Goal: Task Accomplishment & Management: Manage account settings

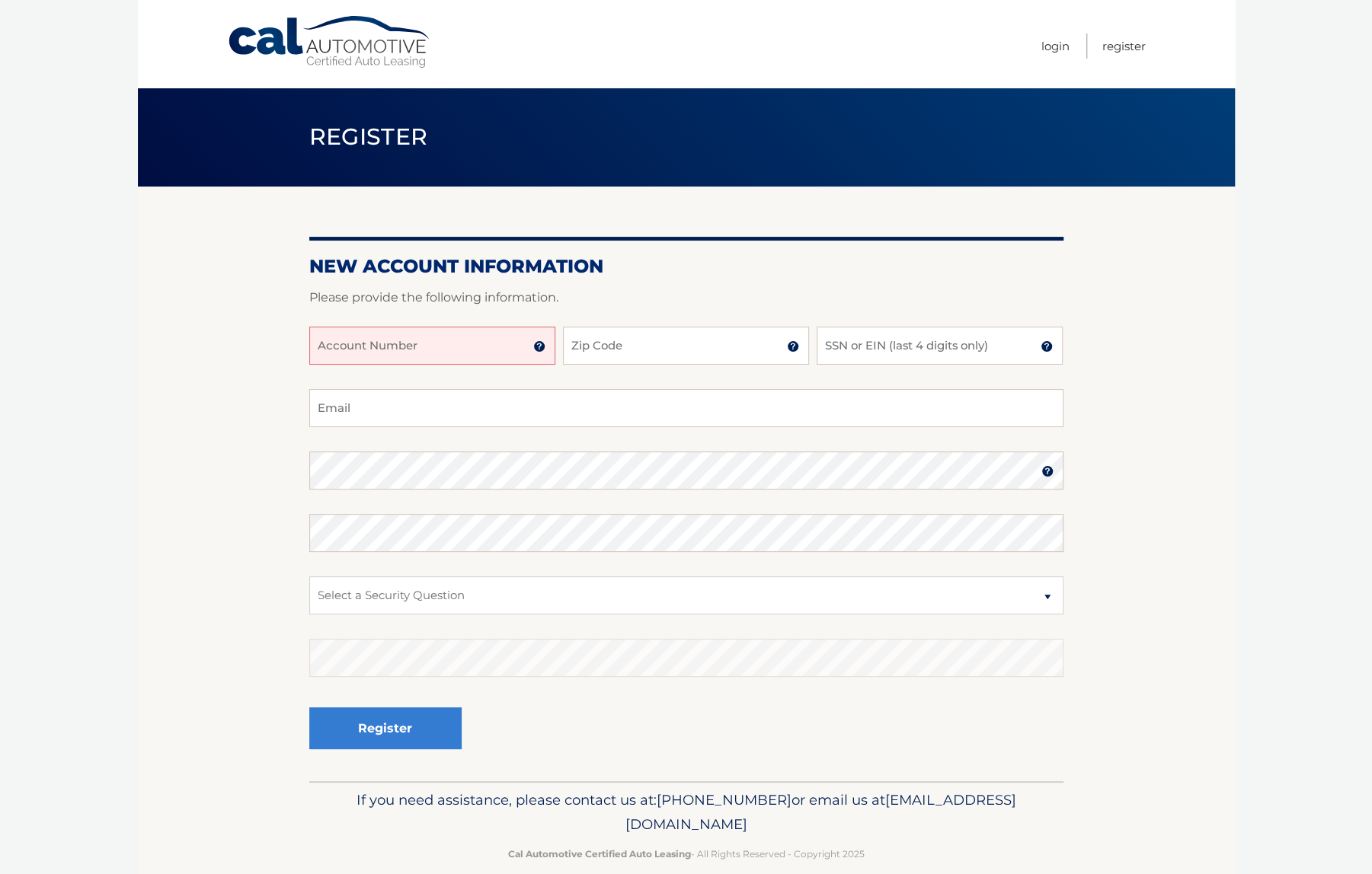
click at [492, 357] on input "Account Number" at bounding box center [432, 345] width 246 height 38
paste input "44455989818"
type input "44455989818"
click at [661, 343] on input "Zip Code" at bounding box center [686, 345] width 246 height 38
type input "11590"
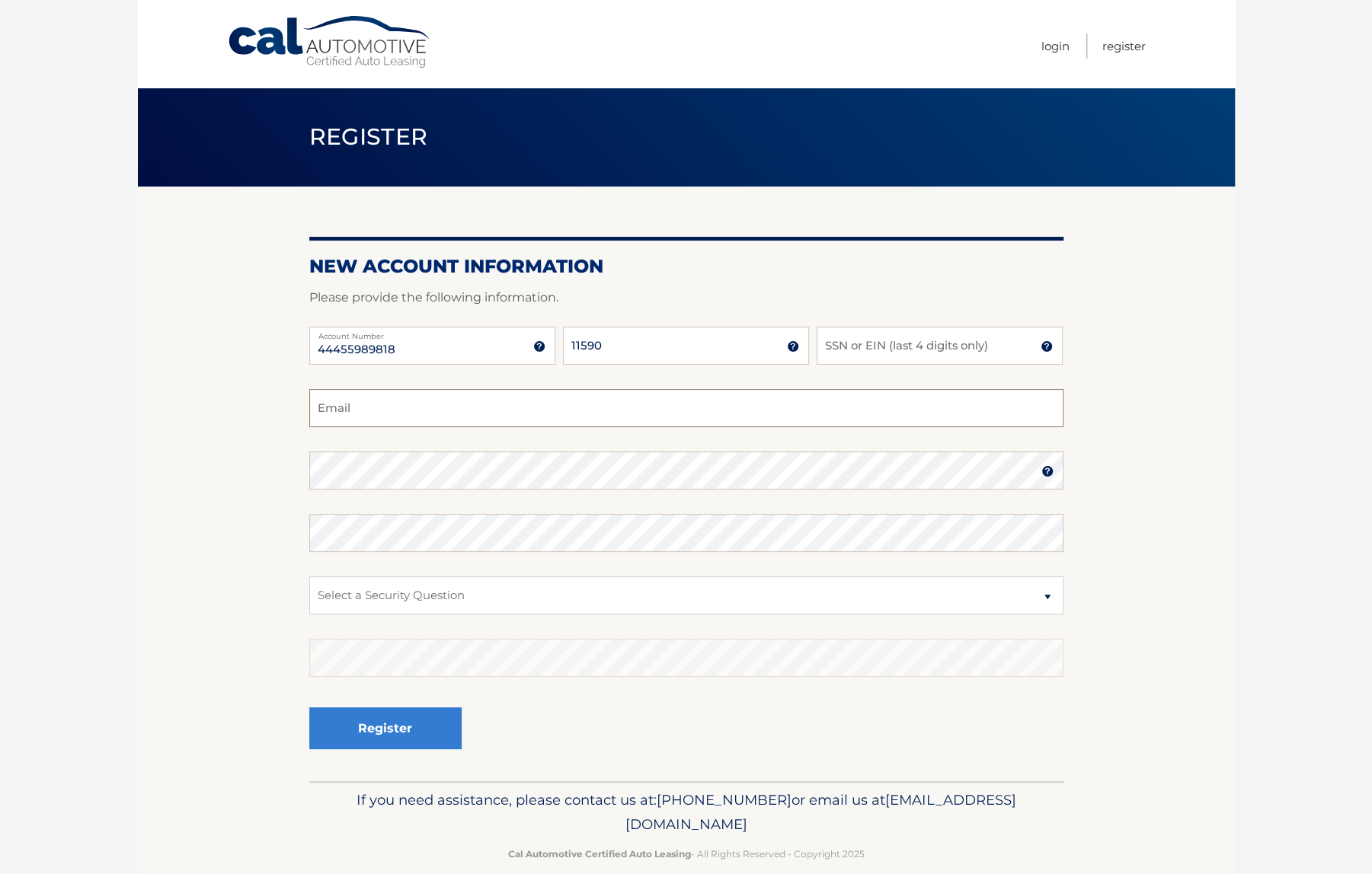
type input "[EMAIL_ADDRESS][DOMAIN_NAME]"
click at [862, 345] on input "SSN or EIN (last 4 digits only)" at bounding box center [940, 345] width 246 height 38
type input "3646"
click at [543, 598] on select "Select a Security Question What was the name of your elementary school? What is…" at bounding box center [686, 595] width 754 height 38
select select "1"
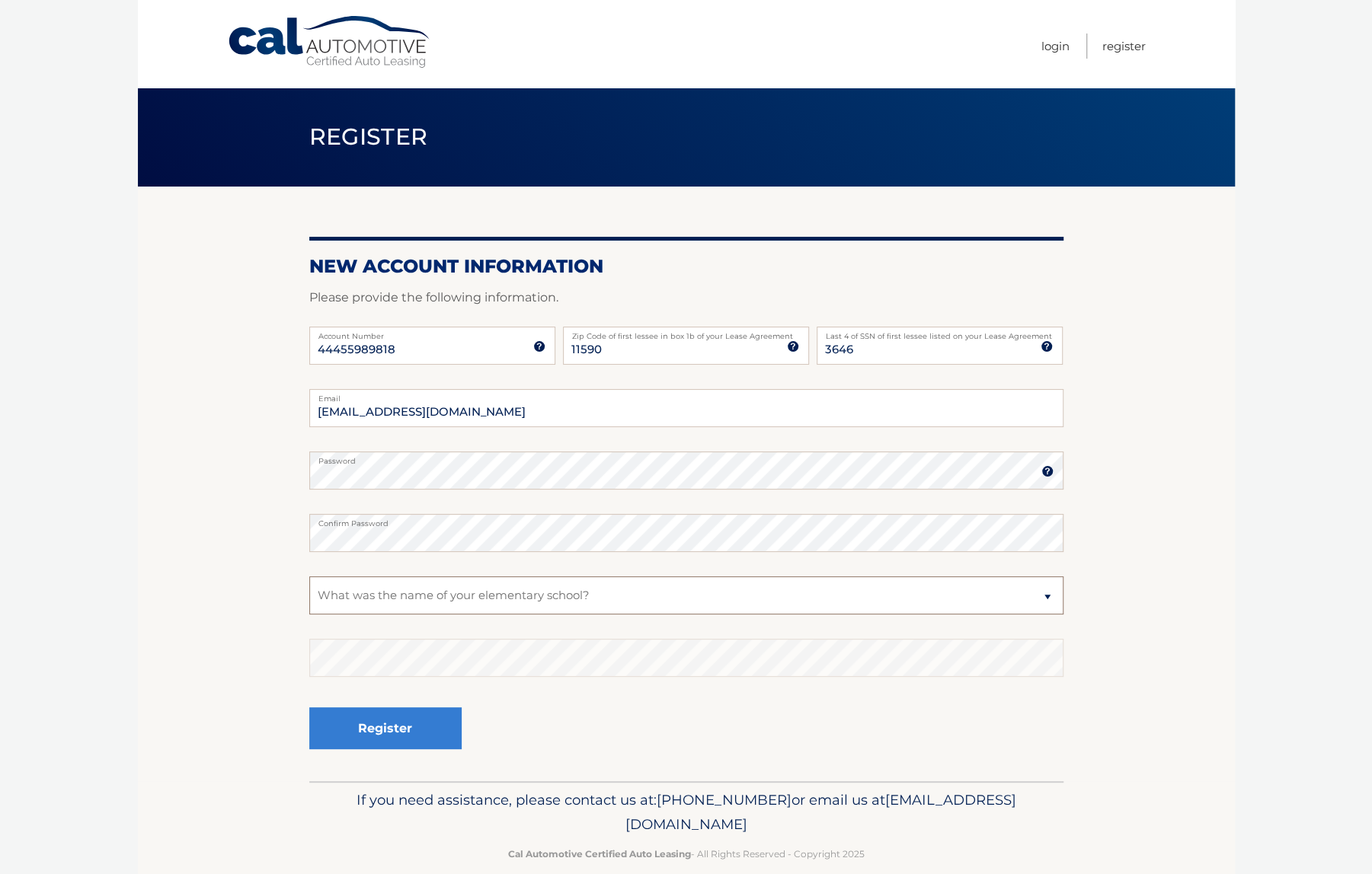
click at [309, 576] on select "Select a Security Question What was the name of your elementary school? What is…" at bounding box center [686, 595] width 754 height 38
click at [1045, 599] on select "Select a Security Question What was the name of your elementary school? What is…" at bounding box center [686, 595] width 754 height 38
click at [1202, 655] on section "New Account Information Please provide the following information. 44455989818 A…" at bounding box center [685, 484] width 1096 height 594
click at [387, 721] on button "Register" at bounding box center [385, 729] width 153 height 42
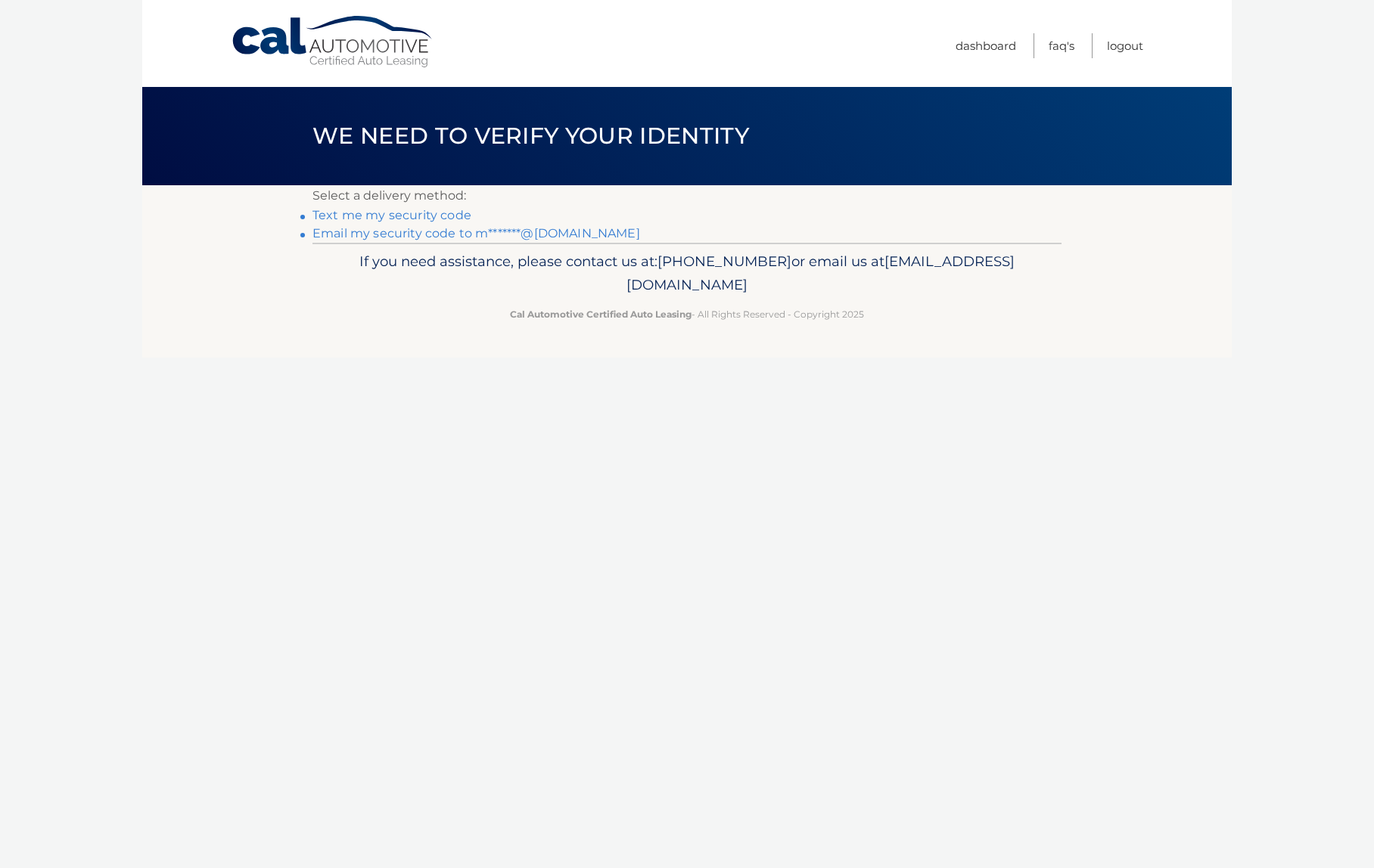
click at [382, 219] on link "Text me my security code" at bounding box center [392, 215] width 159 height 14
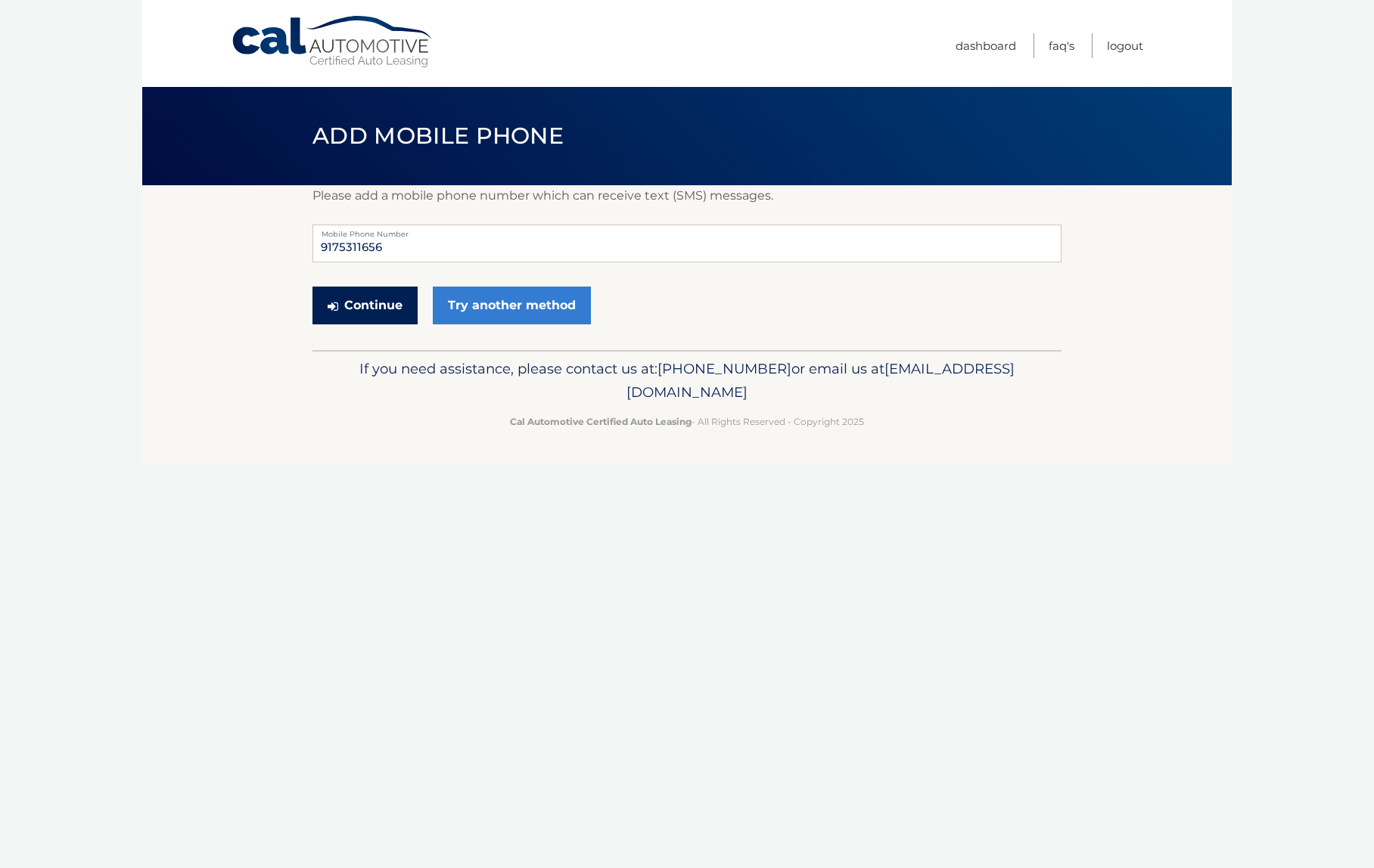
click at [366, 306] on button "Continue" at bounding box center [365, 306] width 105 height 38
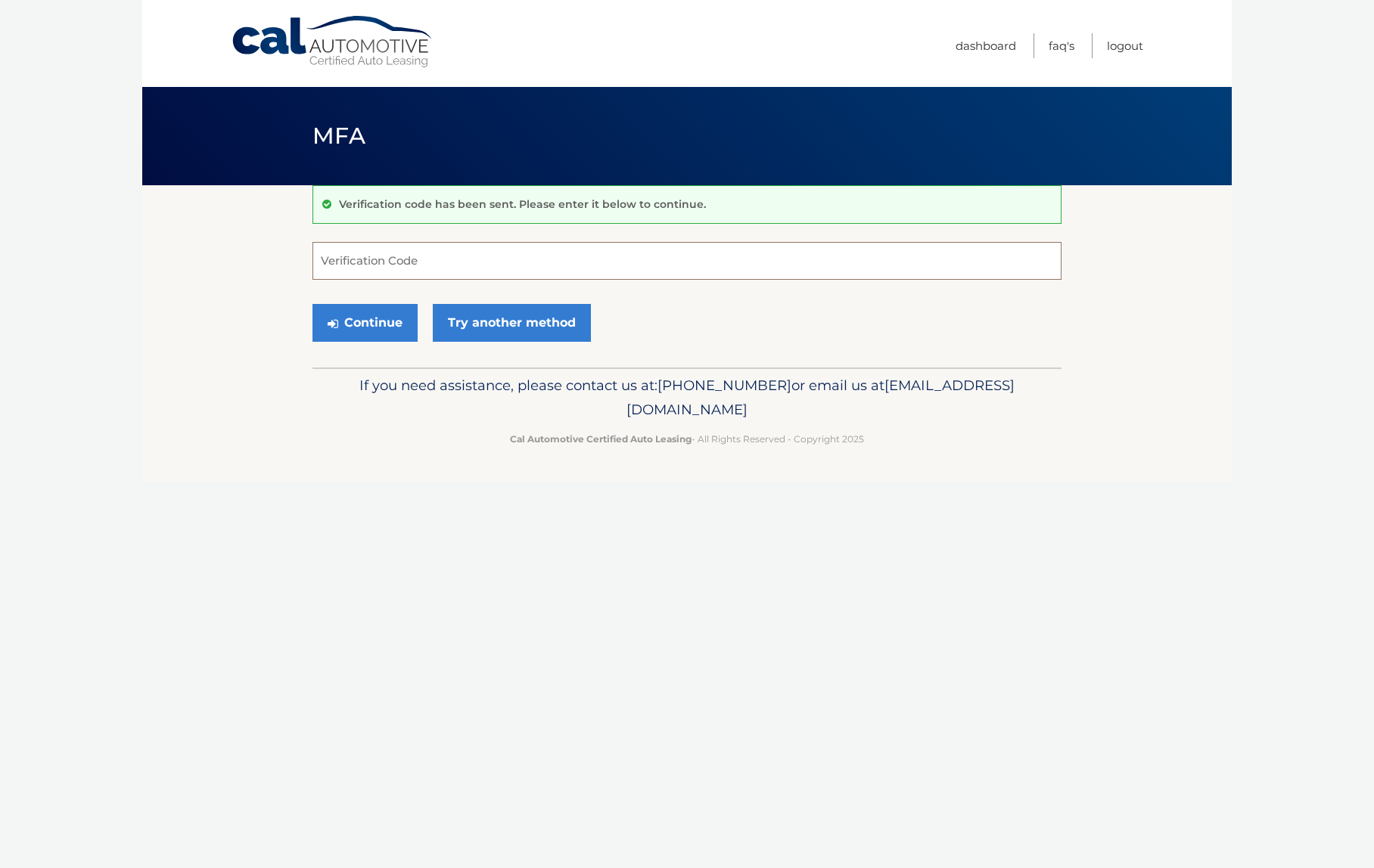
drag, startPoint x: 363, startPoint y: 262, endPoint x: 366, endPoint y: 249, distance: 13.3
click at [363, 261] on input "Verification Code" at bounding box center [687, 261] width 749 height 38
type input "474793"
click at [392, 314] on button "Continue" at bounding box center [365, 323] width 105 height 38
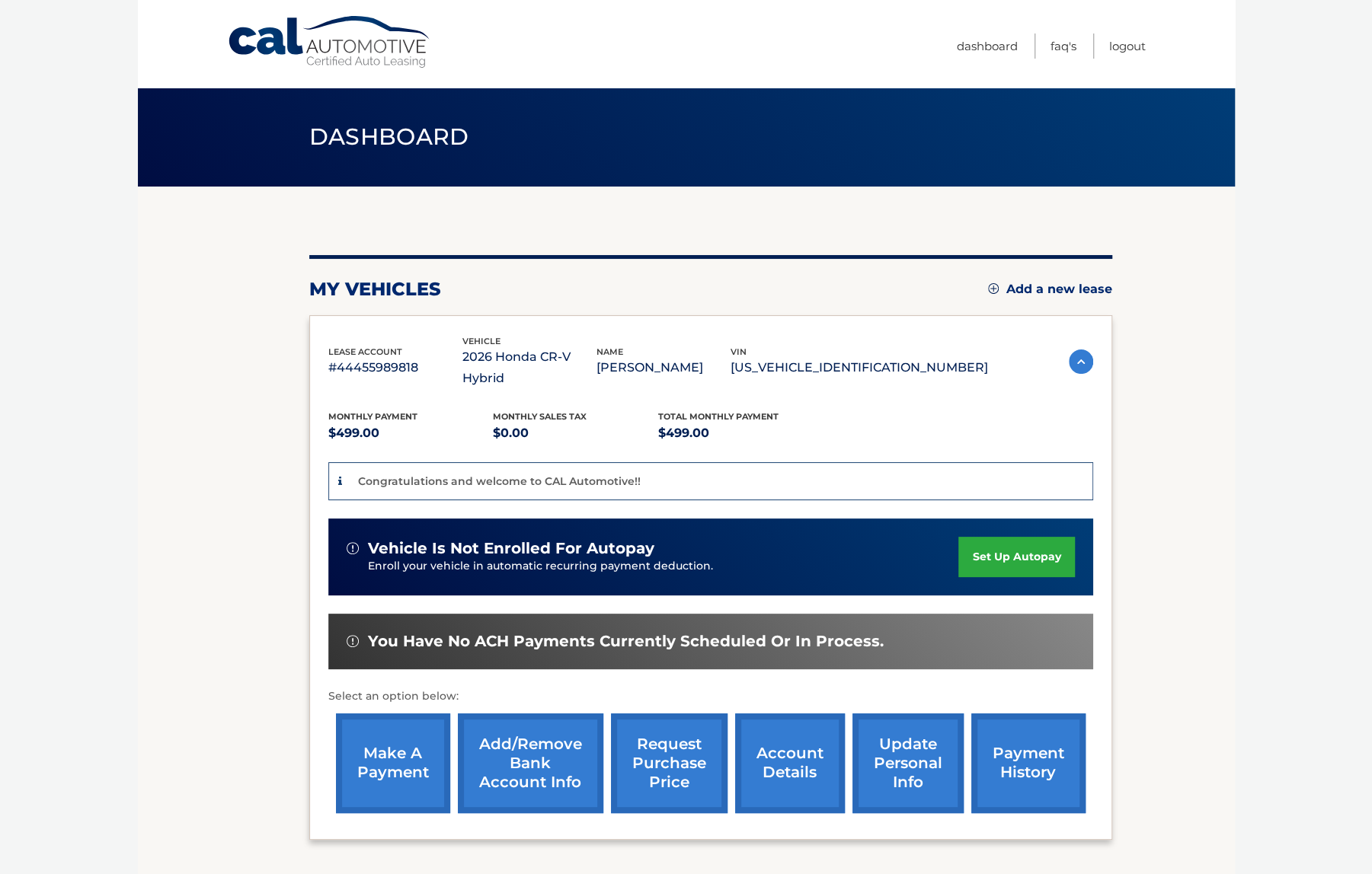
click at [990, 537] on link "set up autopay" at bounding box center [1015, 557] width 115 height 40
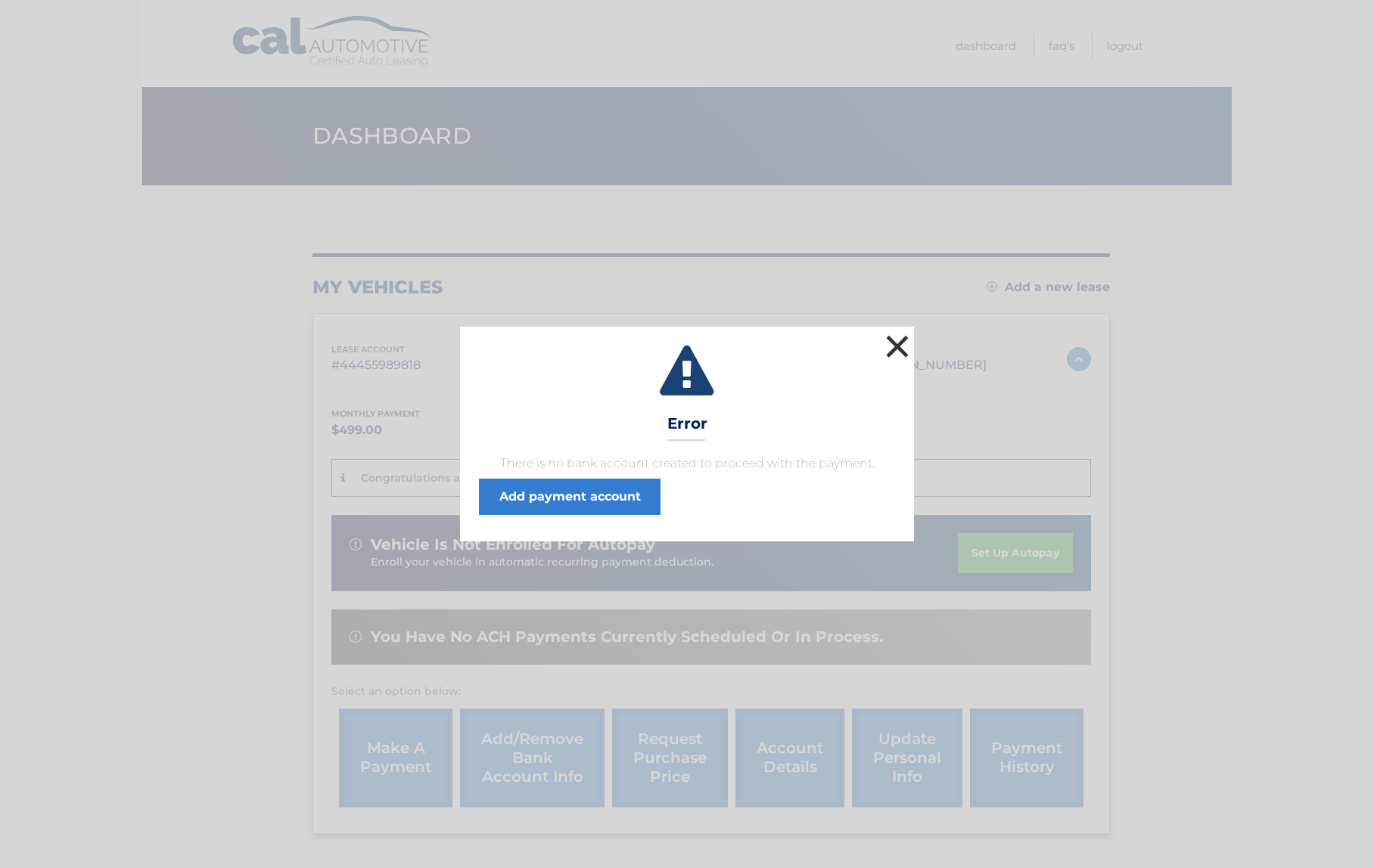
click at [898, 345] on button "×" at bounding box center [897, 347] width 30 height 30
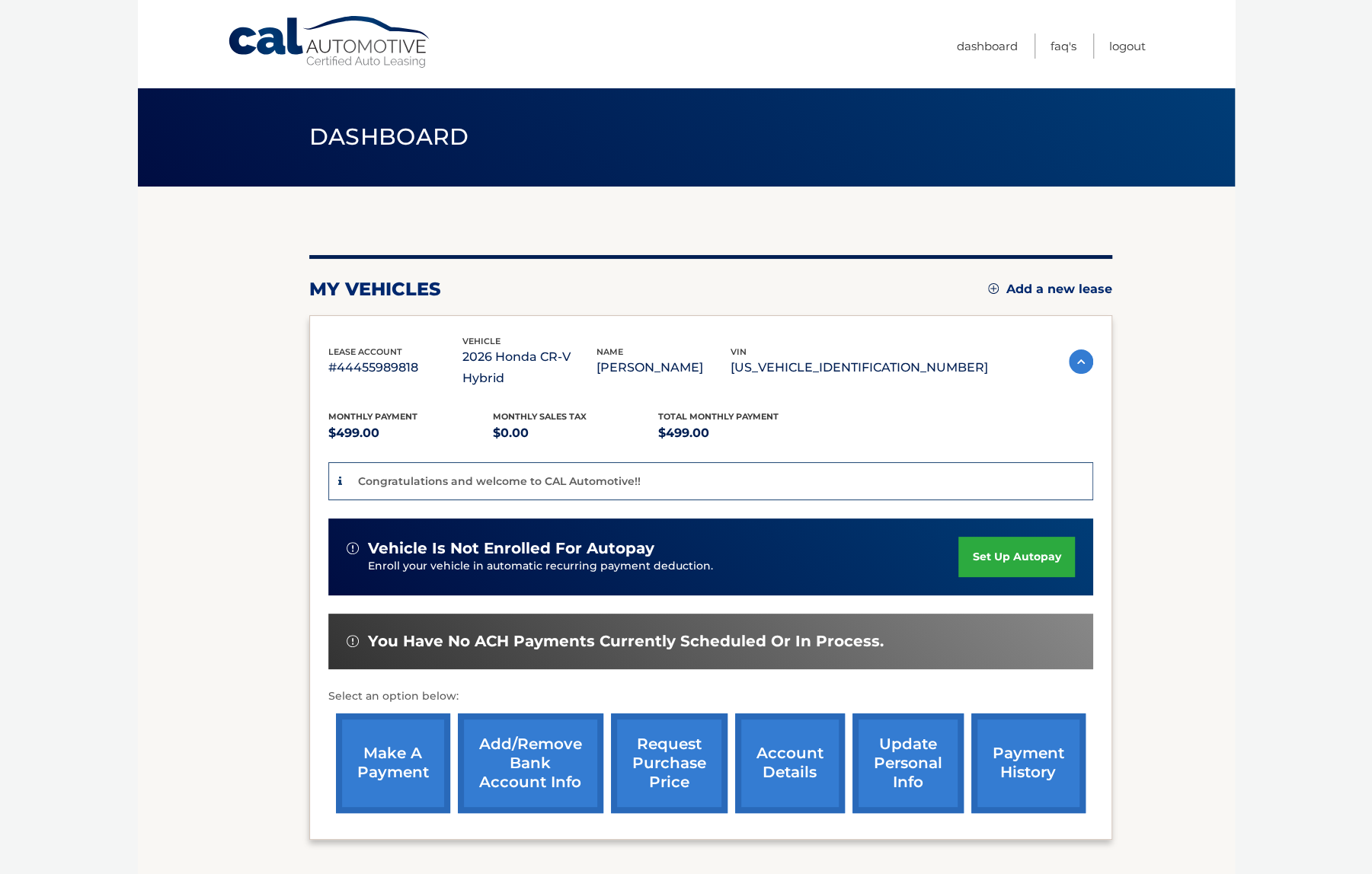
click at [987, 287] on img at bounding box center [992, 288] width 10 height 10
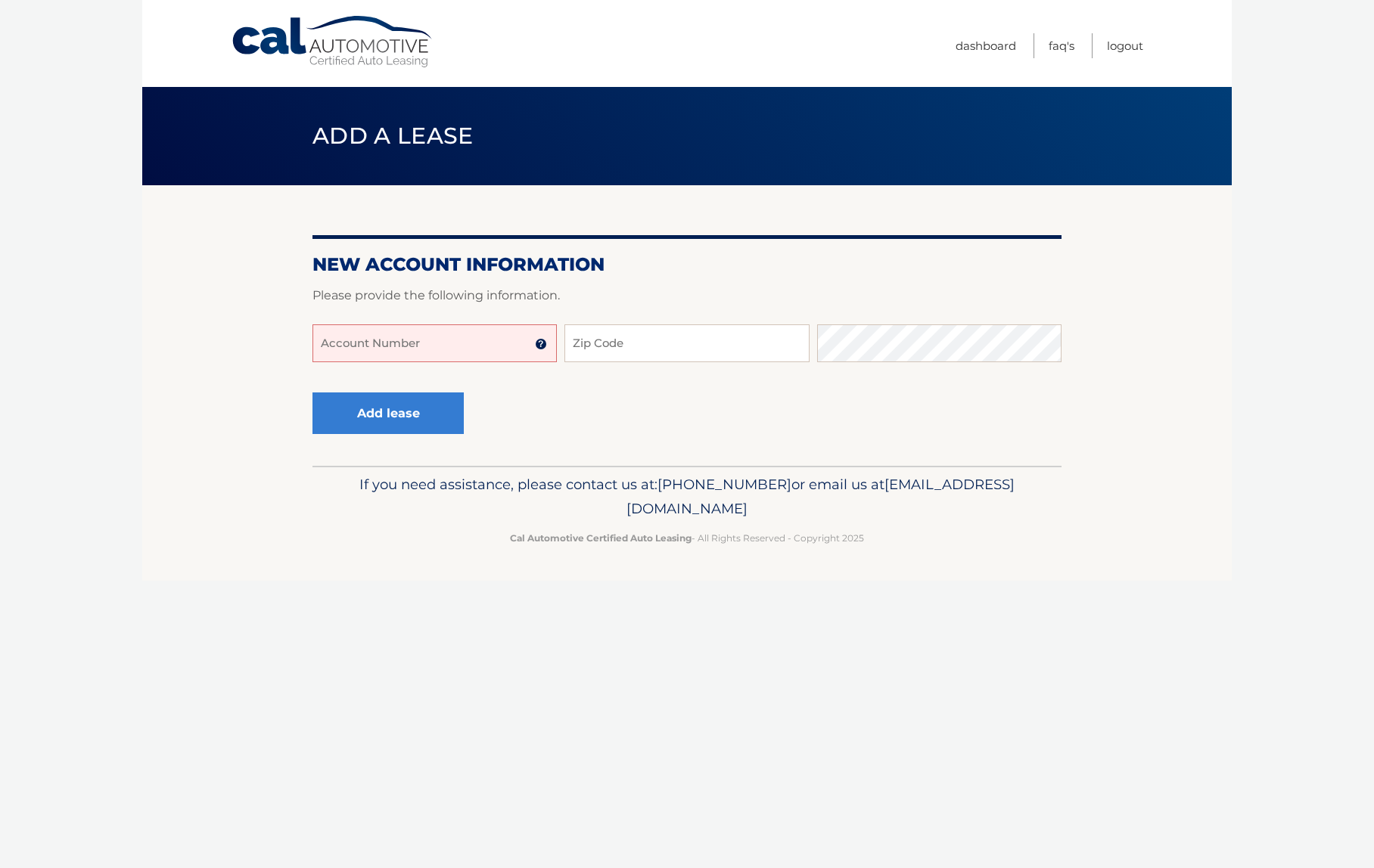
click at [472, 349] on input "Account Number" at bounding box center [435, 343] width 244 height 38
paste input "44455989818"
click at [410, 340] on input "44455989818" at bounding box center [435, 343] width 244 height 38
type input "44455989818"
click at [594, 336] on input "Zip Code" at bounding box center [686, 343] width 244 height 38
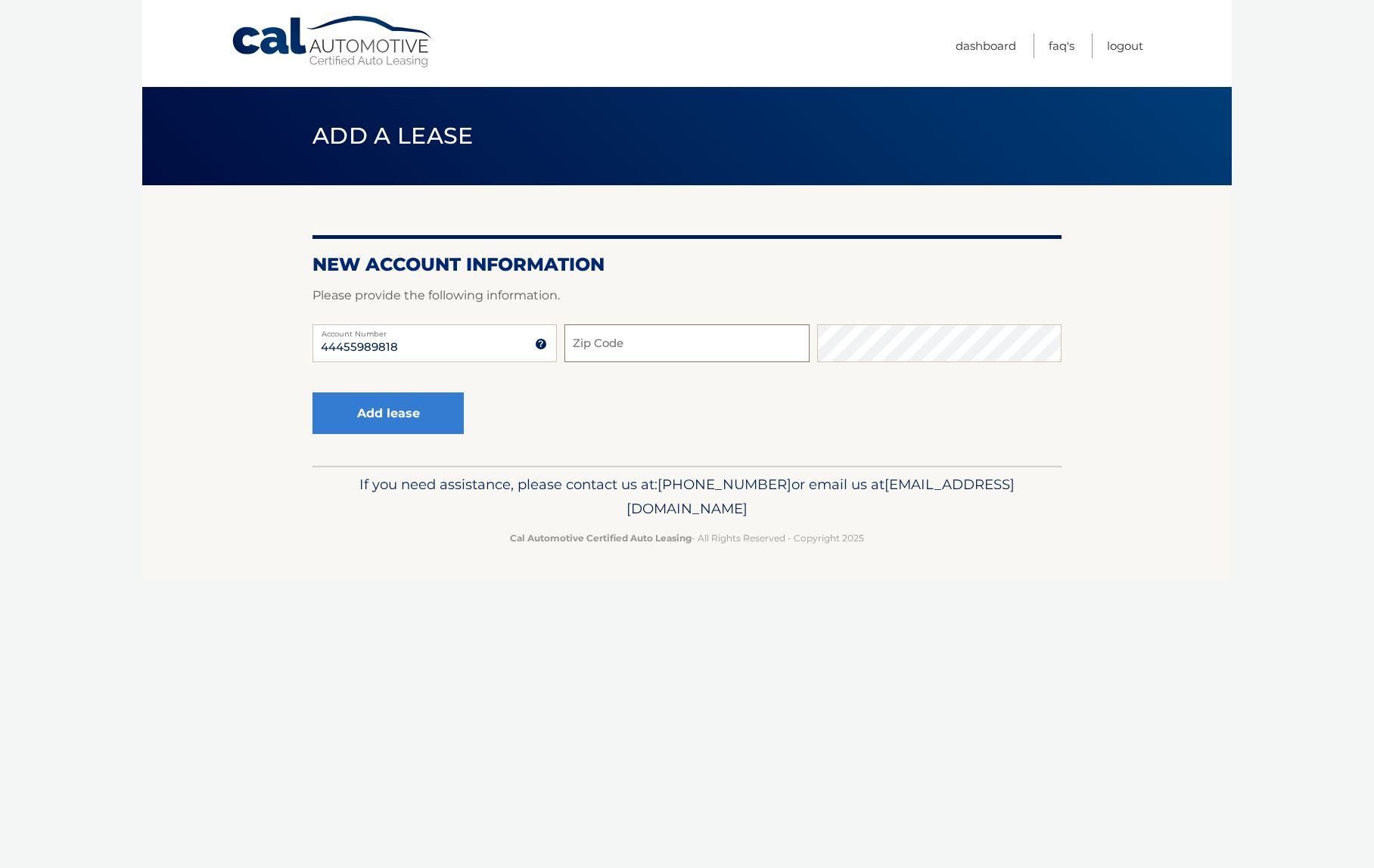
type input "11590"
click at [411, 407] on button "Add lease" at bounding box center [389, 413] width 152 height 42
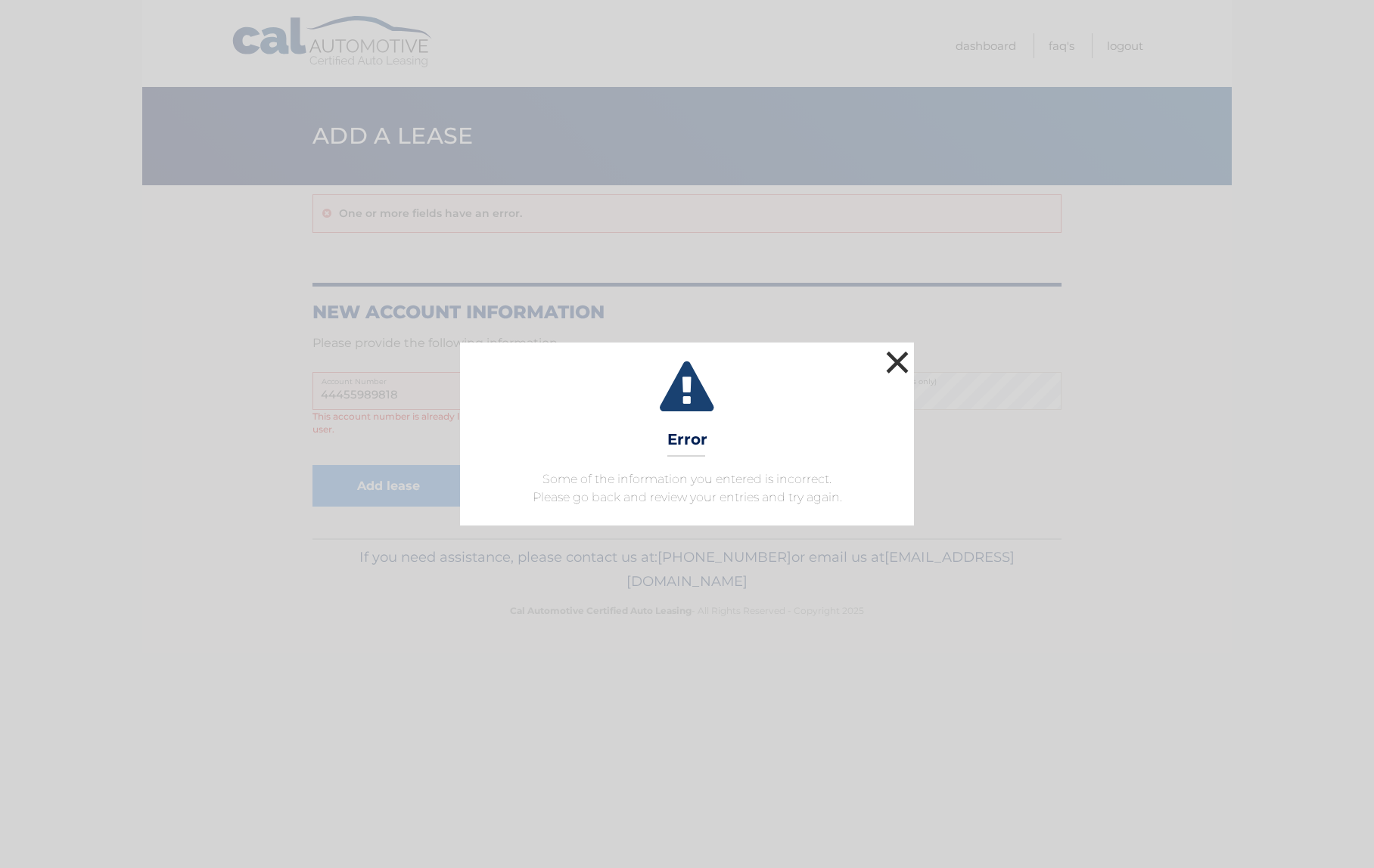
click at [902, 360] on button "×" at bounding box center [897, 362] width 30 height 30
click at [895, 363] on button "×" at bounding box center [897, 362] width 30 height 30
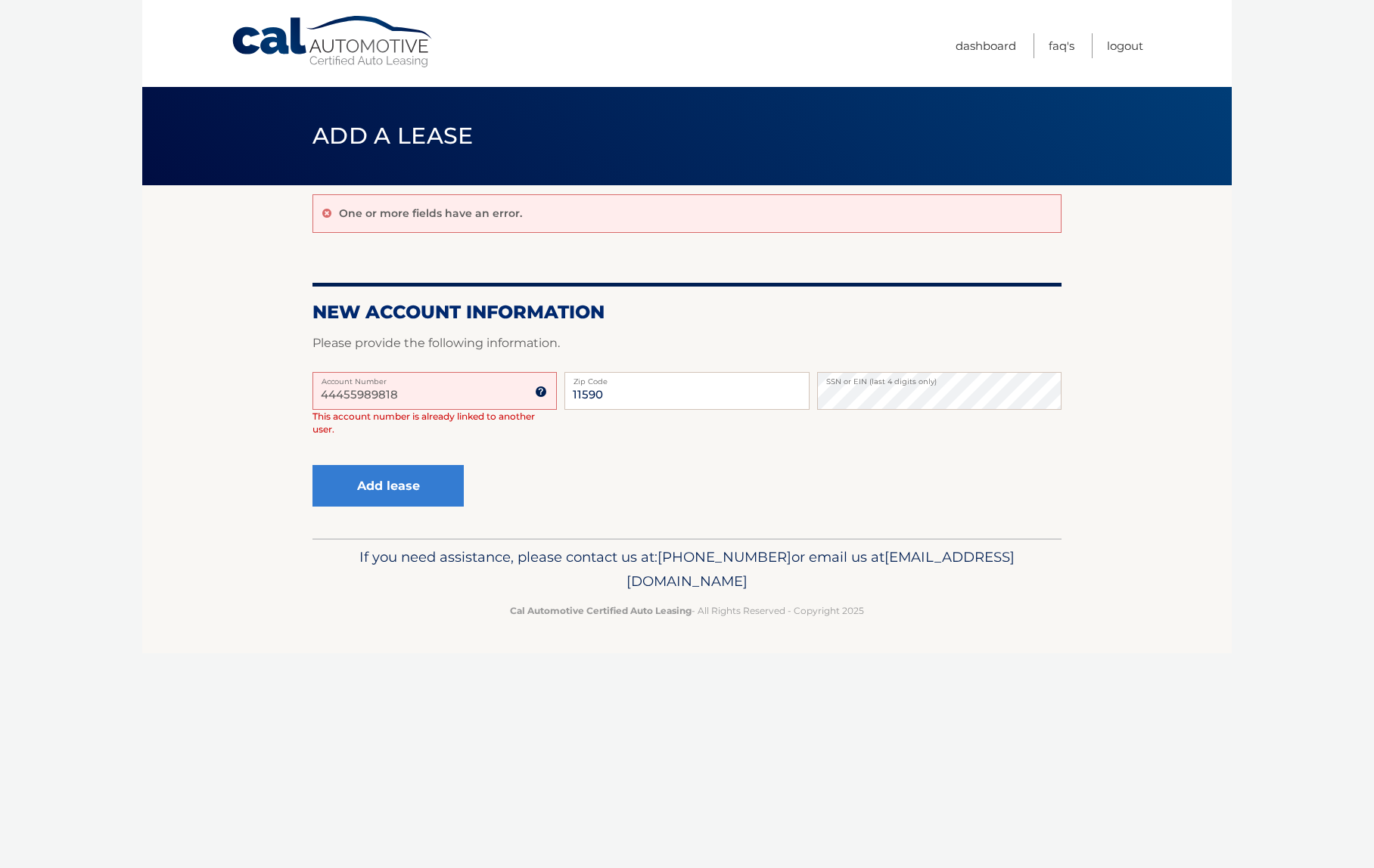
click at [390, 41] on link "Cal Automotive" at bounding box center [333, 42] width 205 height 54
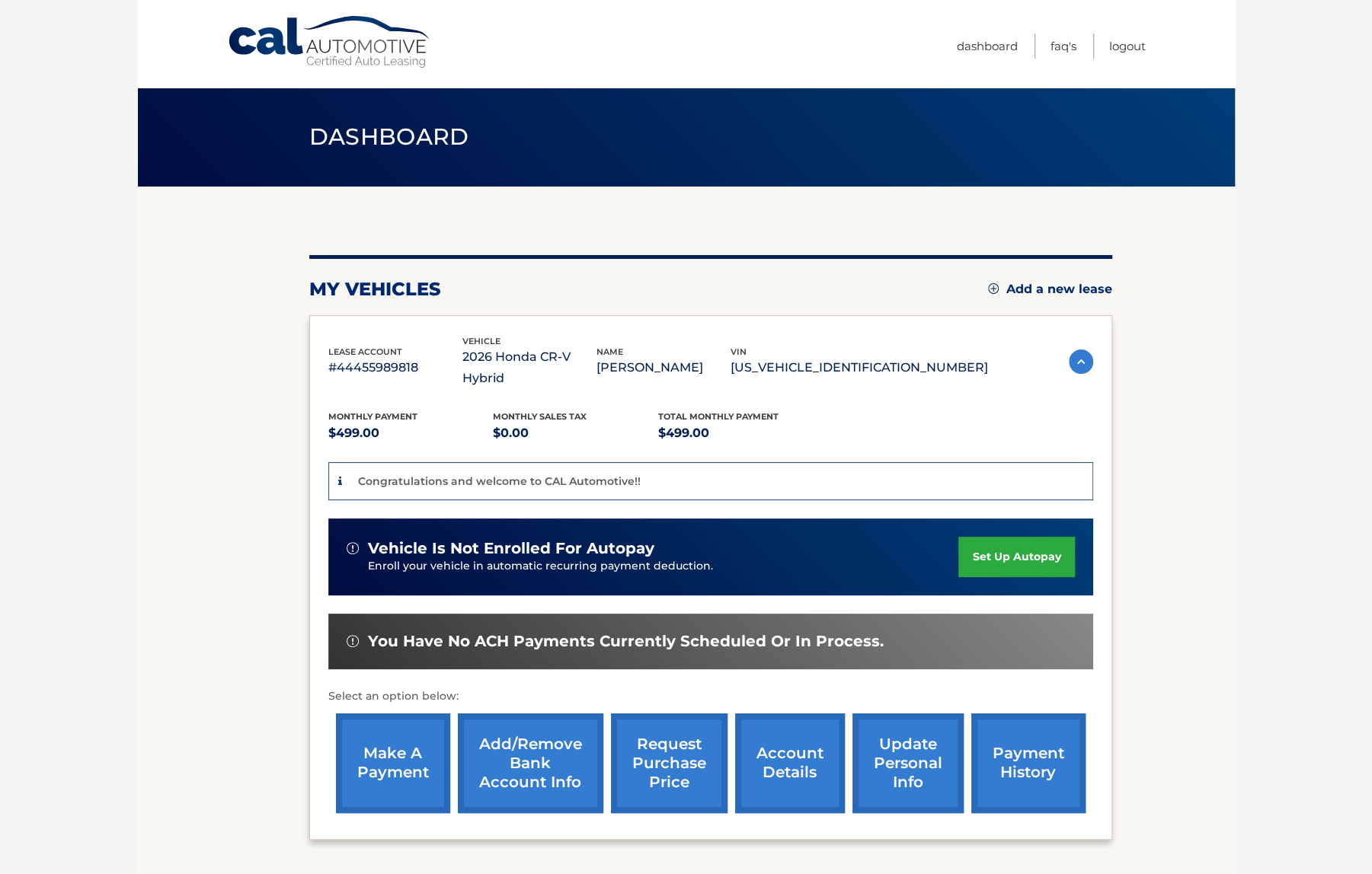
click at [1338, 425] on body "Cal Automotive Menu Dashboard FAQ's Logout" at bounding box center [686, 437] width 1372 height 874
click at [1289, 93] on body "Cal Automotive Menu Dashboard FAQ's Logout" at bounding box center [686, 437] width 1372 height 874
click at [994, 537] on link "set up autopay" at bounding box center [1015, 557] width 115 height 40
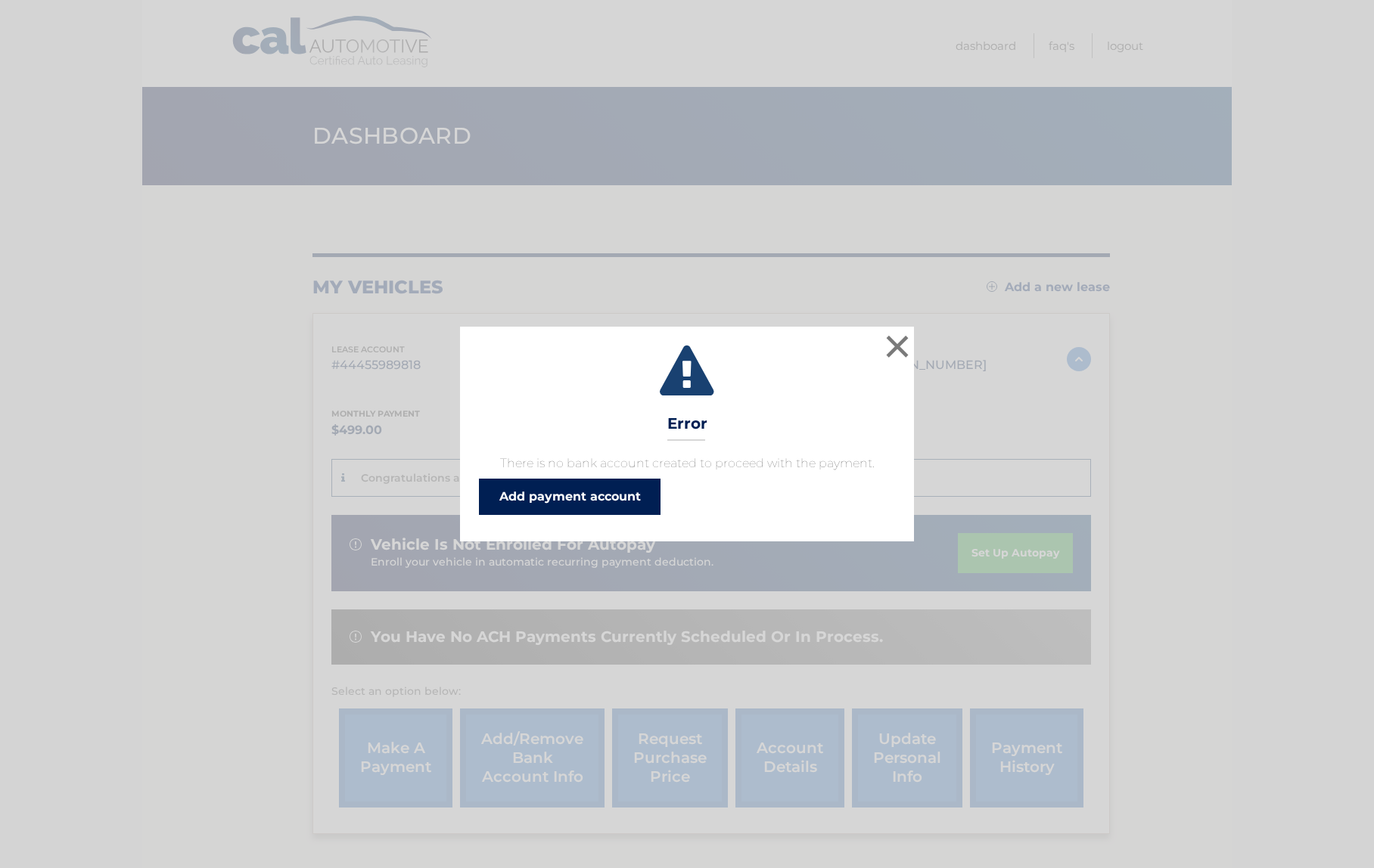
click at [613, 495] on link "Add payment account" at bounding box center [569, 497] width 182 height 36
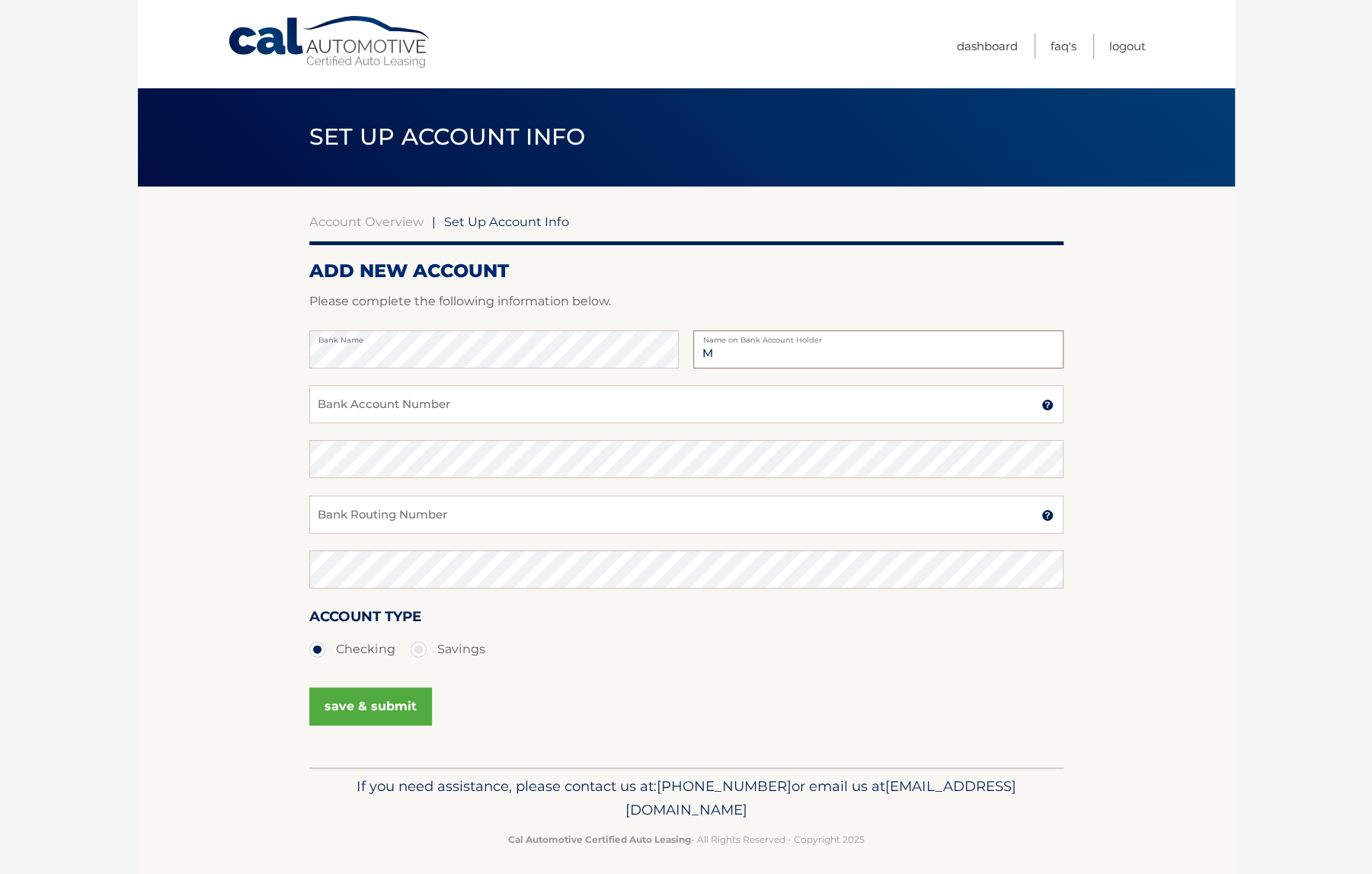
type input "[PERSON_NAME]"
click at [275, 335] on section "Account Overview | Set Up Account Info ADD NEW ACCOUNT Please complete the foll…" at bounding box center [685, 477] width 1096 height 581
click at [324, 407] on input "Bank Account Number" at bounding box center [686, 405] width 754 height 38
paste input "702694284"
type input "702694284"
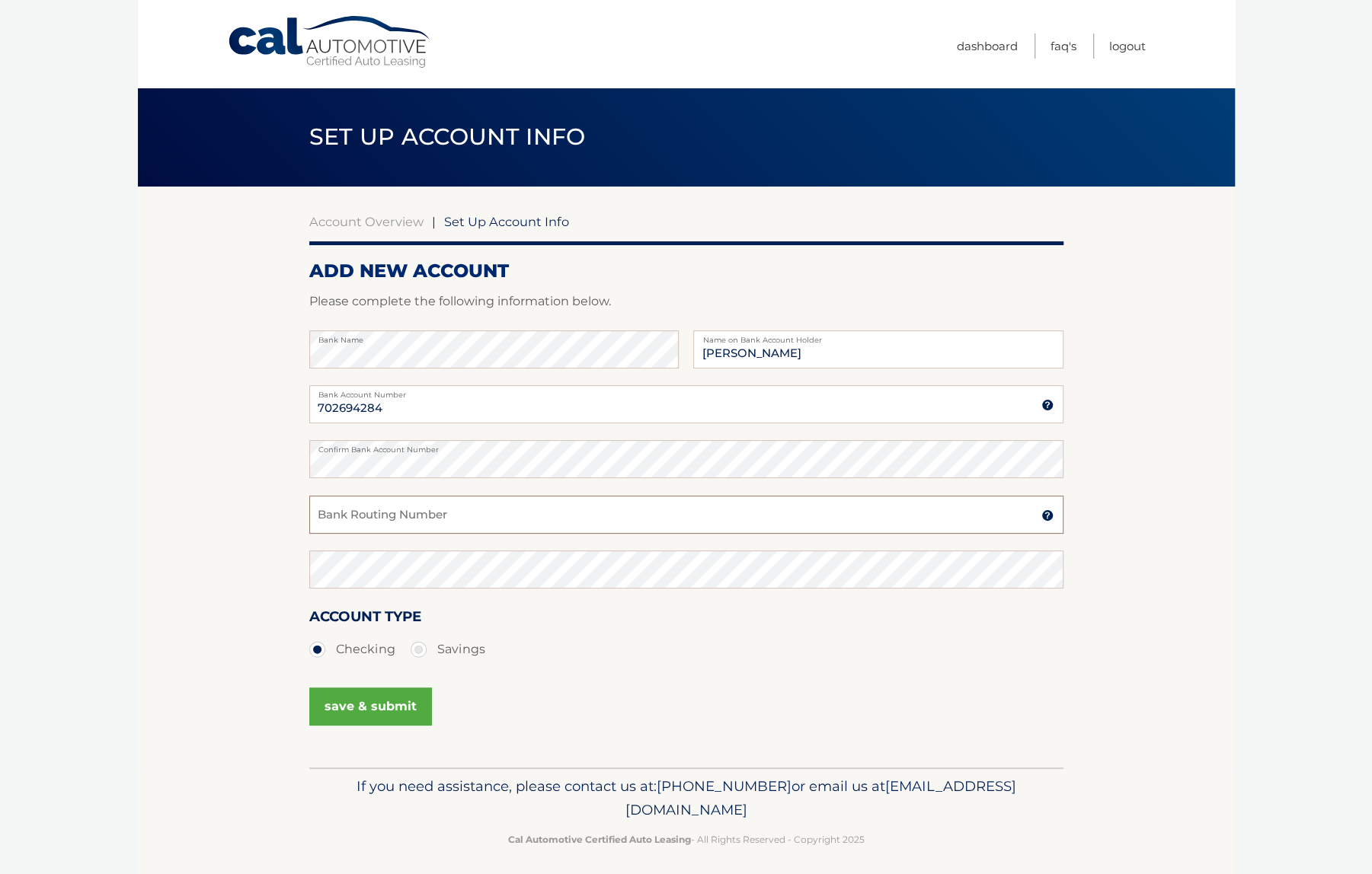
click at [338, 512] on input "Bank Routing Number" at bounding box center [686, 515] width 754 height 38
type input "226071033"
click at [364, 713] on button "save & submit" at bounding box center [370, 707] width 123 height 38
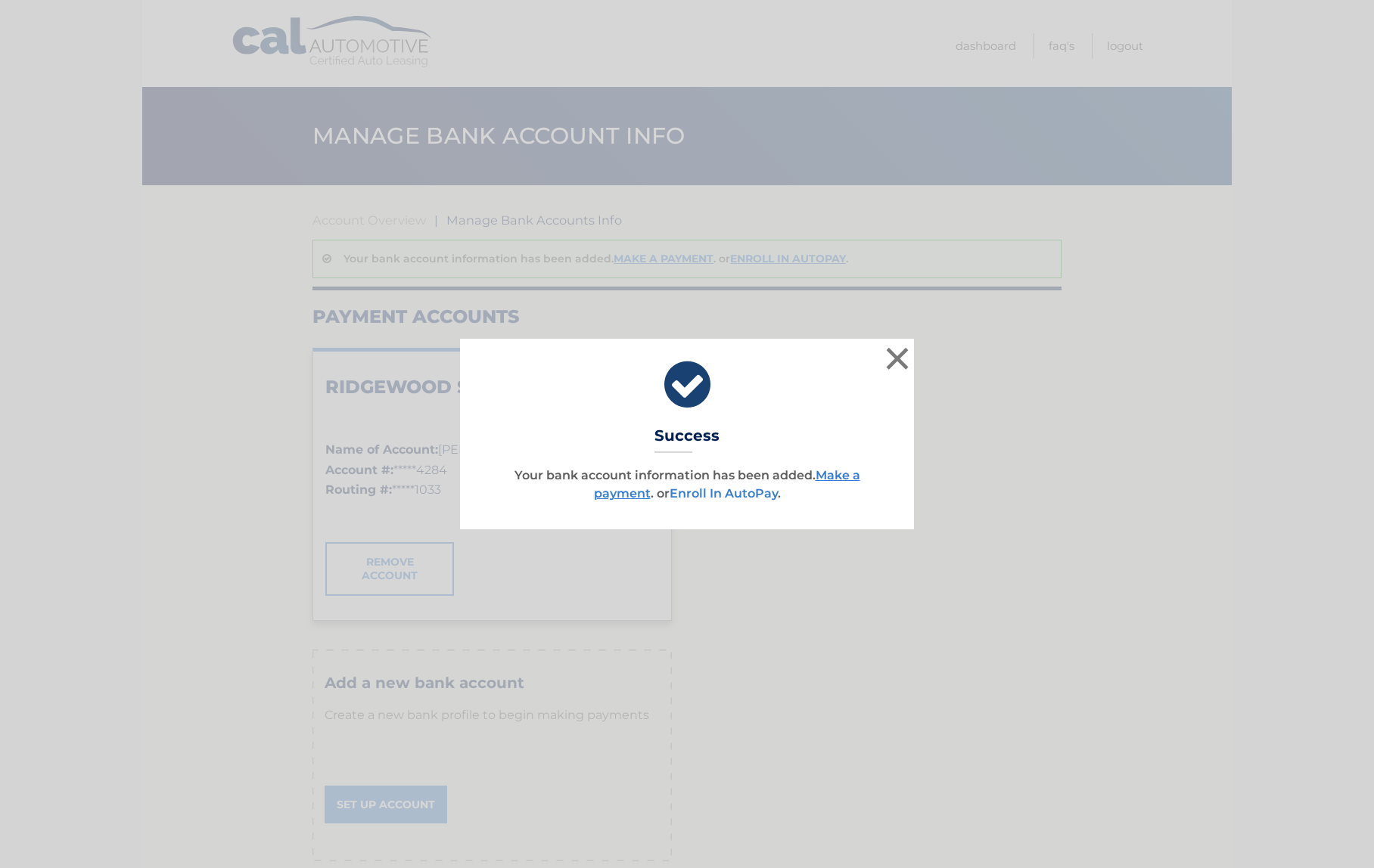
click at [697, 496] on link "Enroll In AutoPay" at bounding box center [723, 493] width 108 height 14
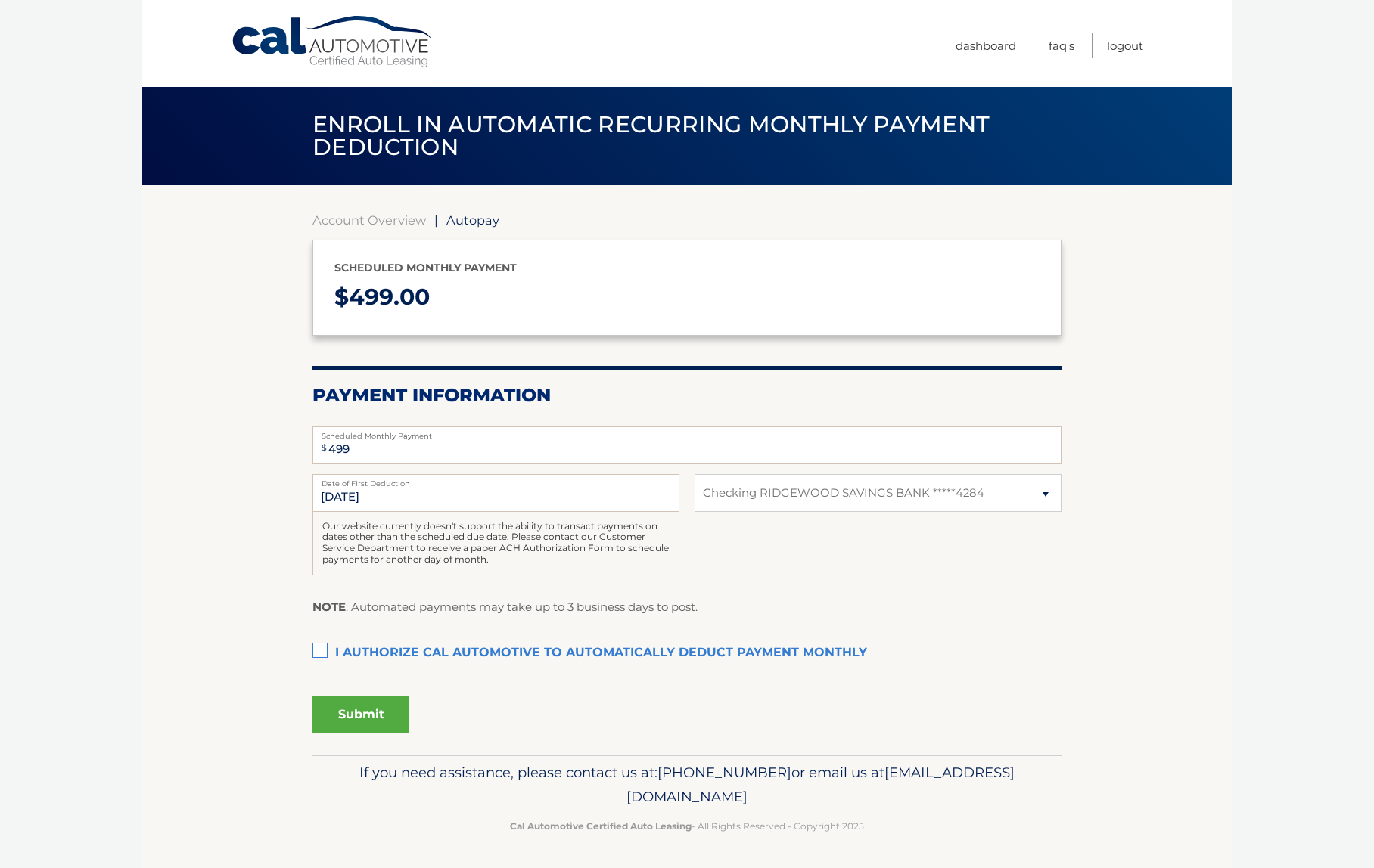
select select "MzQzMzkzNWUtMjA0OC00ZTI1LThmNTEtZDZhNGI3NzY3NzBh"
click at [511, 489] on input "9/1/2025" at bounding box center [496, 493] width 367 height 38
click at [398, 492] on input "9/1/2025" at bounding box center [496, 493] width 367 height 38
click at [324, 501] on input "9/1/2025" at bounding box center [496, 493] width 367 height 38
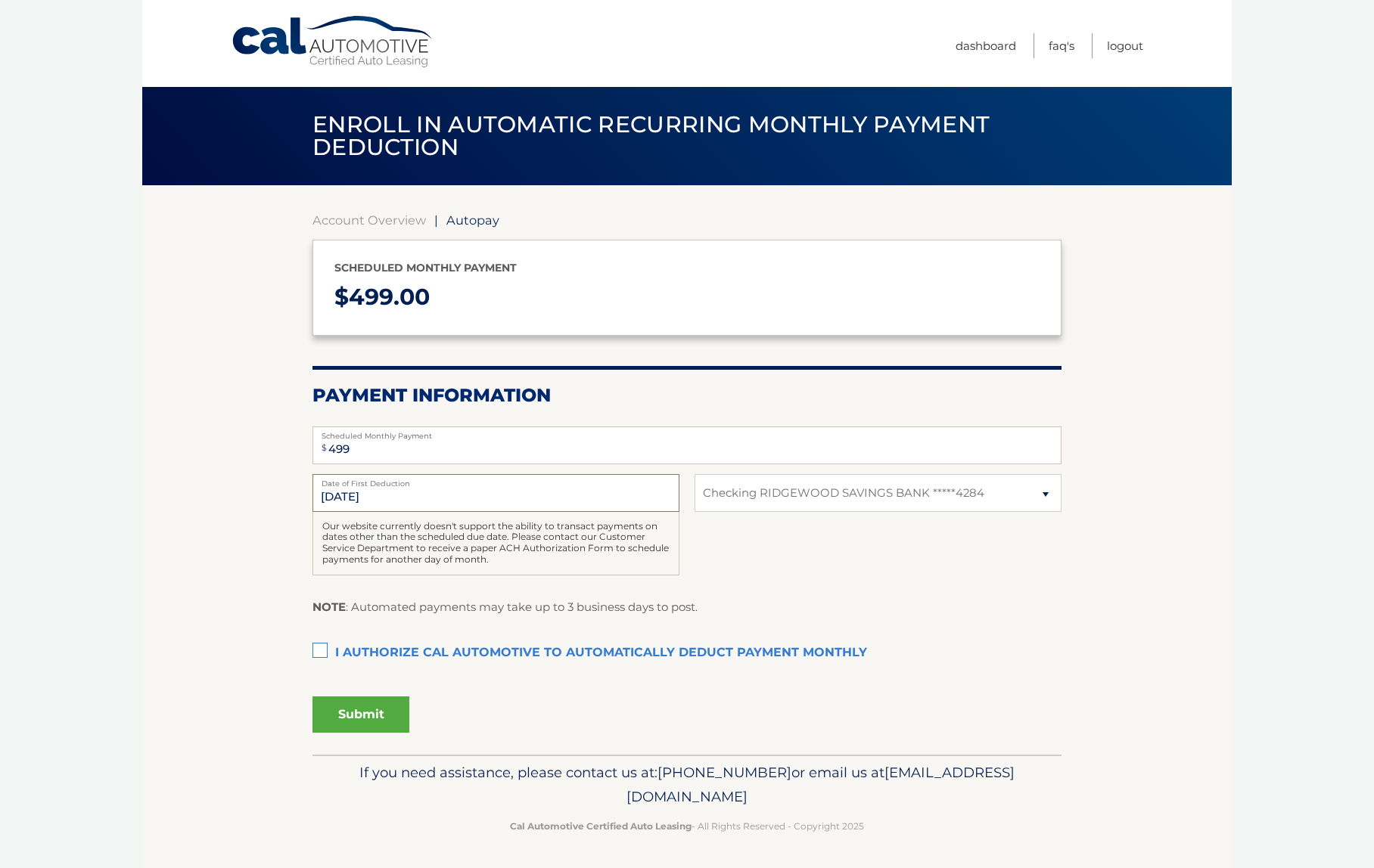
click at [324, 496] on input "9/1/2025" at bounding box center [496, 493] width 367 height 38
drag, startPoint x: 909, startPoint y: 550, endPoint x: 918, endPoint y: 552, distance: 9.2
click at [918, 552] on div "9/1/2025 Date of First Deduction Our website currently doesn't support the abil…" at bounding box center [687, 533] width 749 height 118
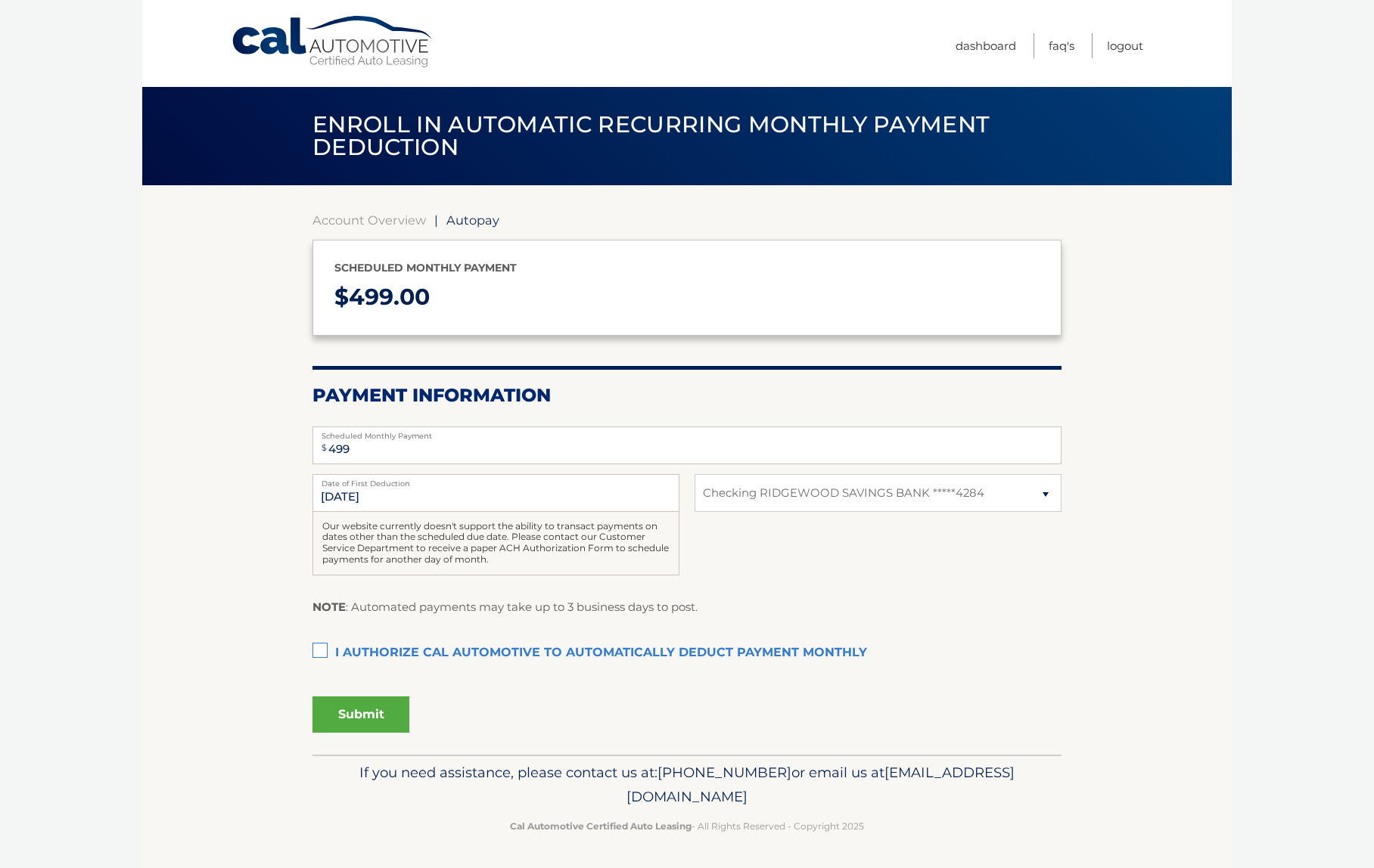
click at [755, 534] on div "9/1/2025 Date of First Deduction Our website currently doesn't support the abil…" at bounding box center [687, 533] width 749 height 118
click at [328, 43] on link "Cal Automotive" at bounding box center [333, 42] width 205 height 54
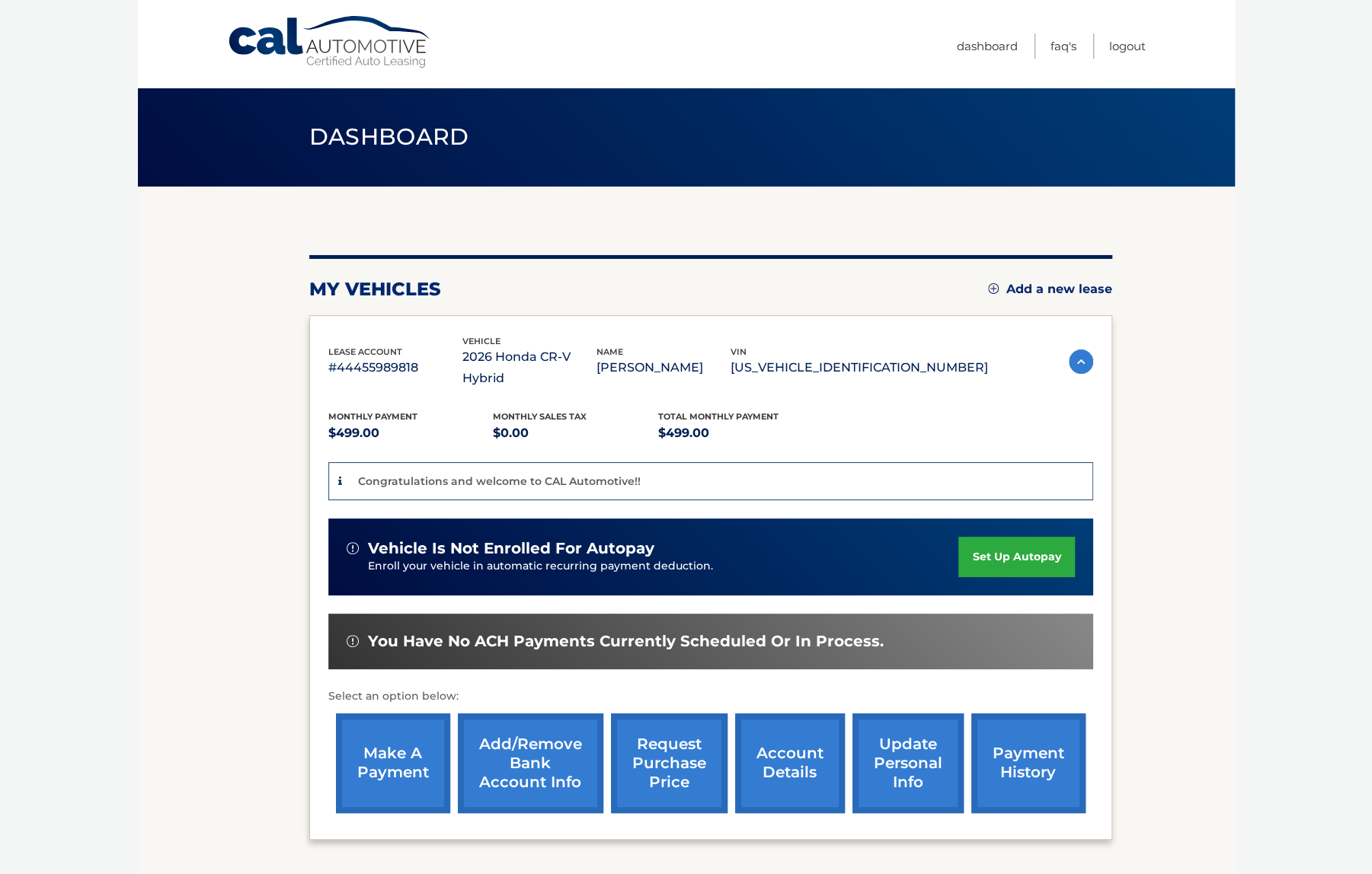
click at [1154, 328] on section "my vehicles Add a new lease lease account #44455989818 vehicle 2026 Honda CR-V …" at bounding box center [685, 536] width 1096 height 699
click at [368, 729] on link "make a payment" at bounding box center [393, 763] width 114 height 100
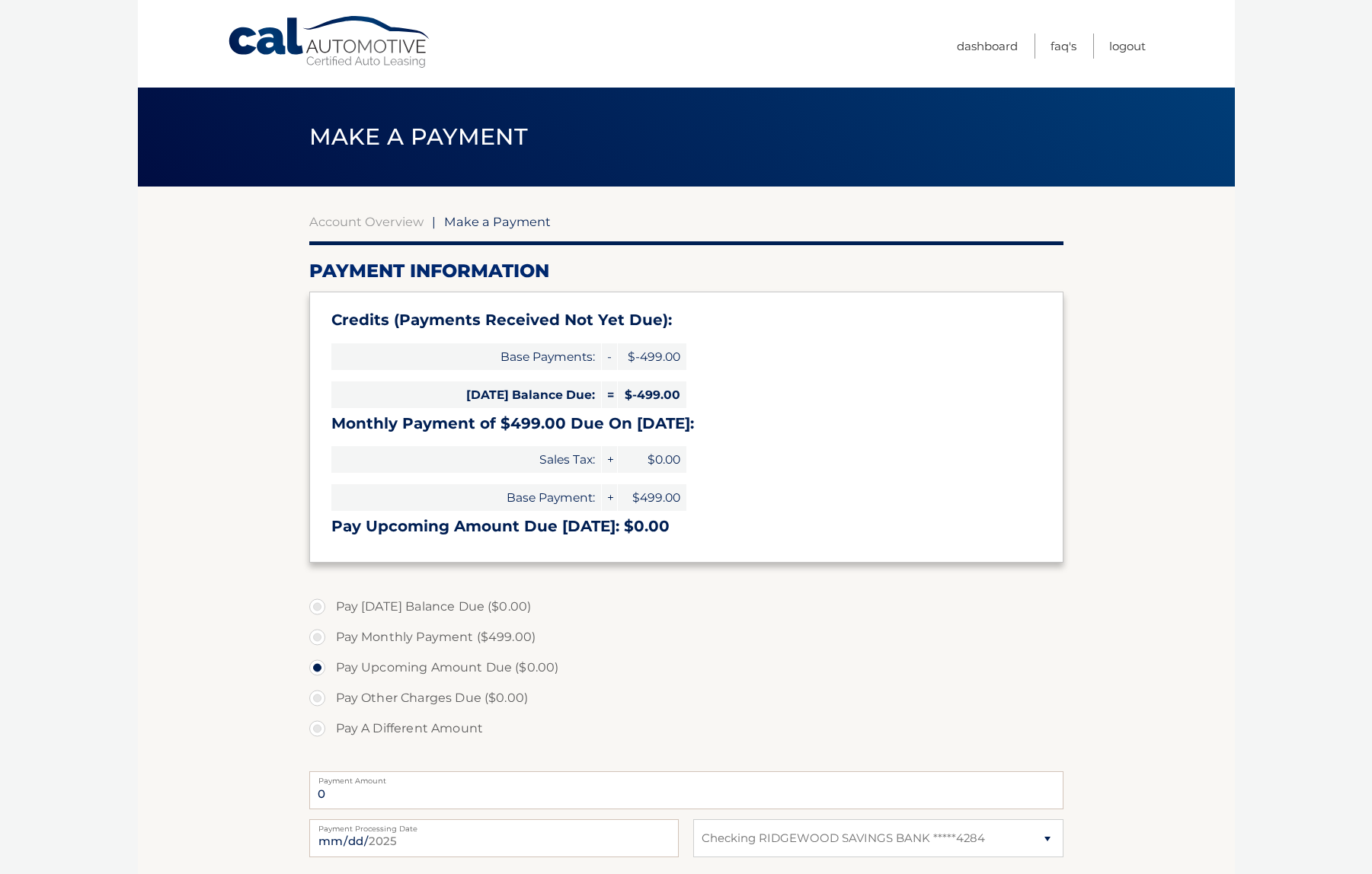
select select "MzQzMzkzNWUtMjA0OC00ZTI1LThmNTEtZDZhNGI3NzY3NzBh"
click at [286, 42] on link "Cal Automotive" at bounding box center [330, 42] width 206 height 54
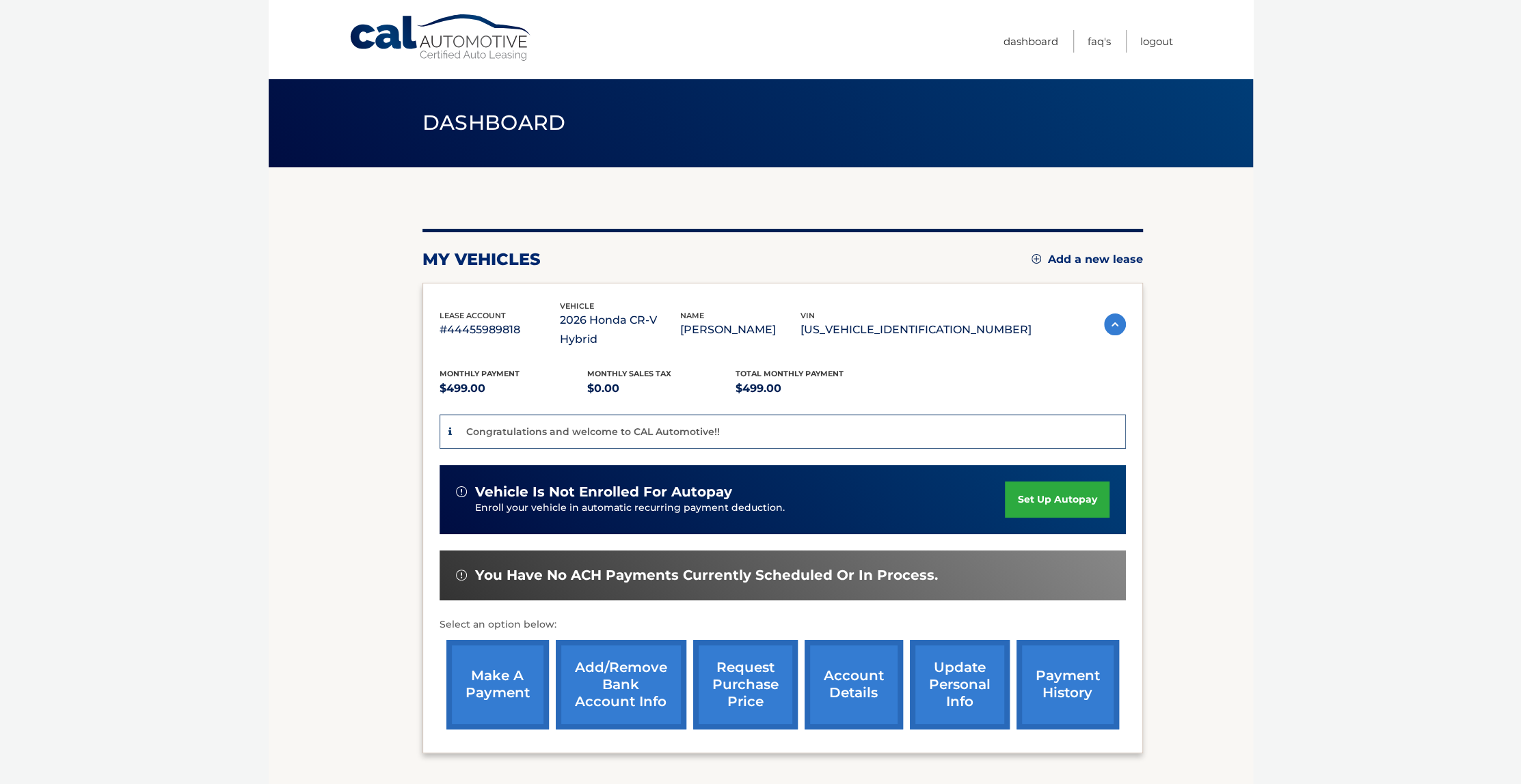
click at [838, 672] on link "account details" at bounding box center [854, 685] width 98 height 90
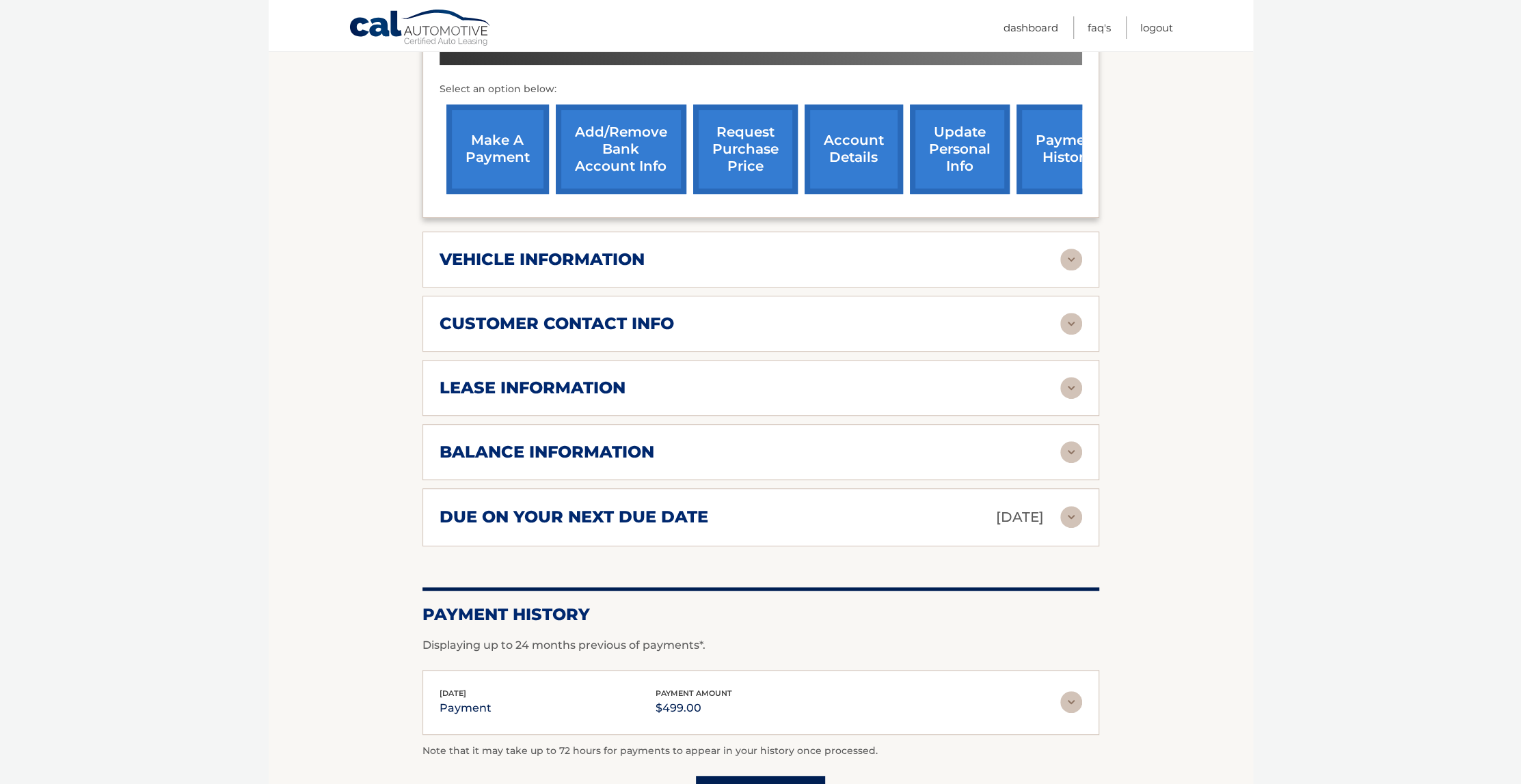
scroll to position [547, 0]
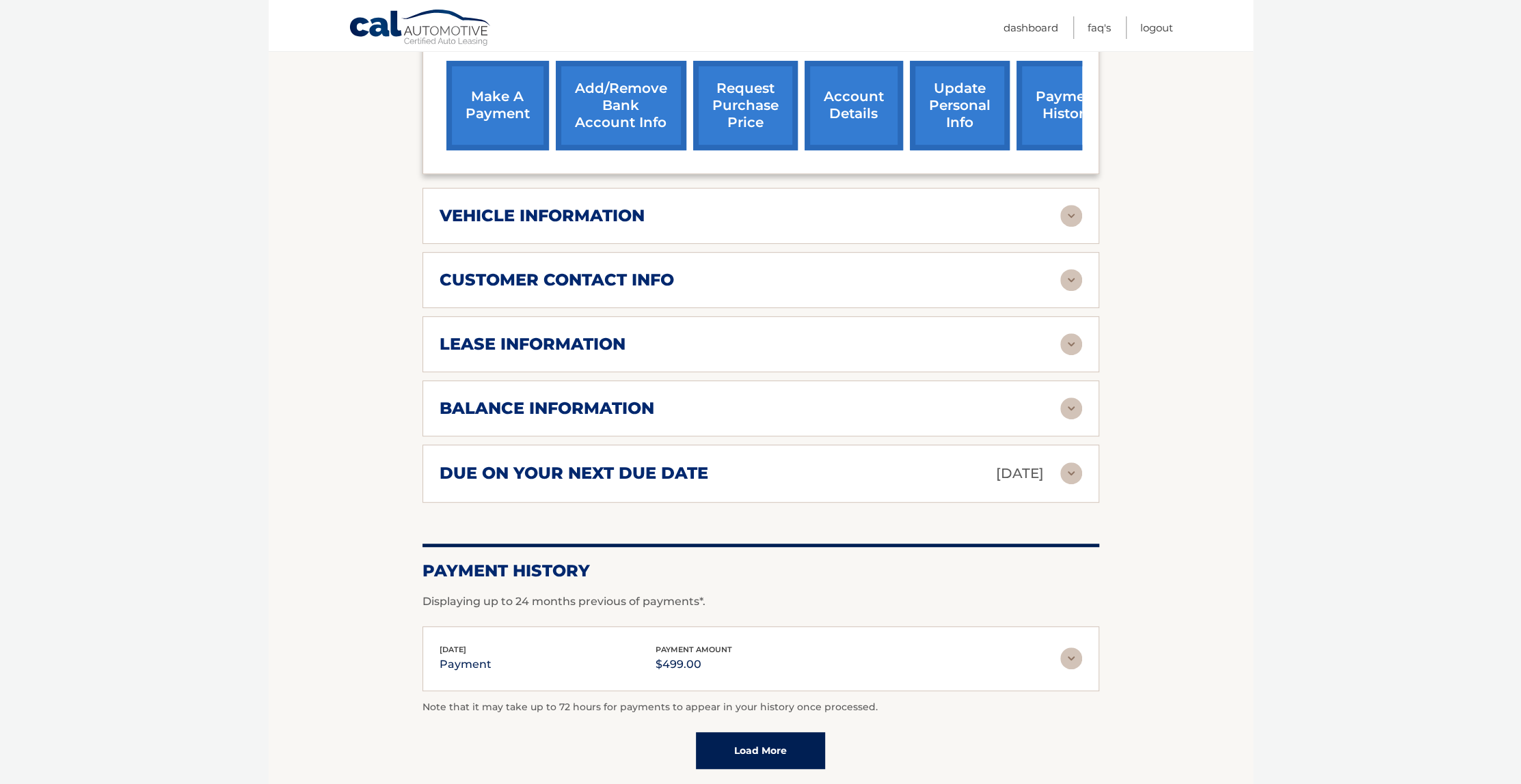
click at [1073, 404] on img at bounding box center [1071, 409] width 22 height 22
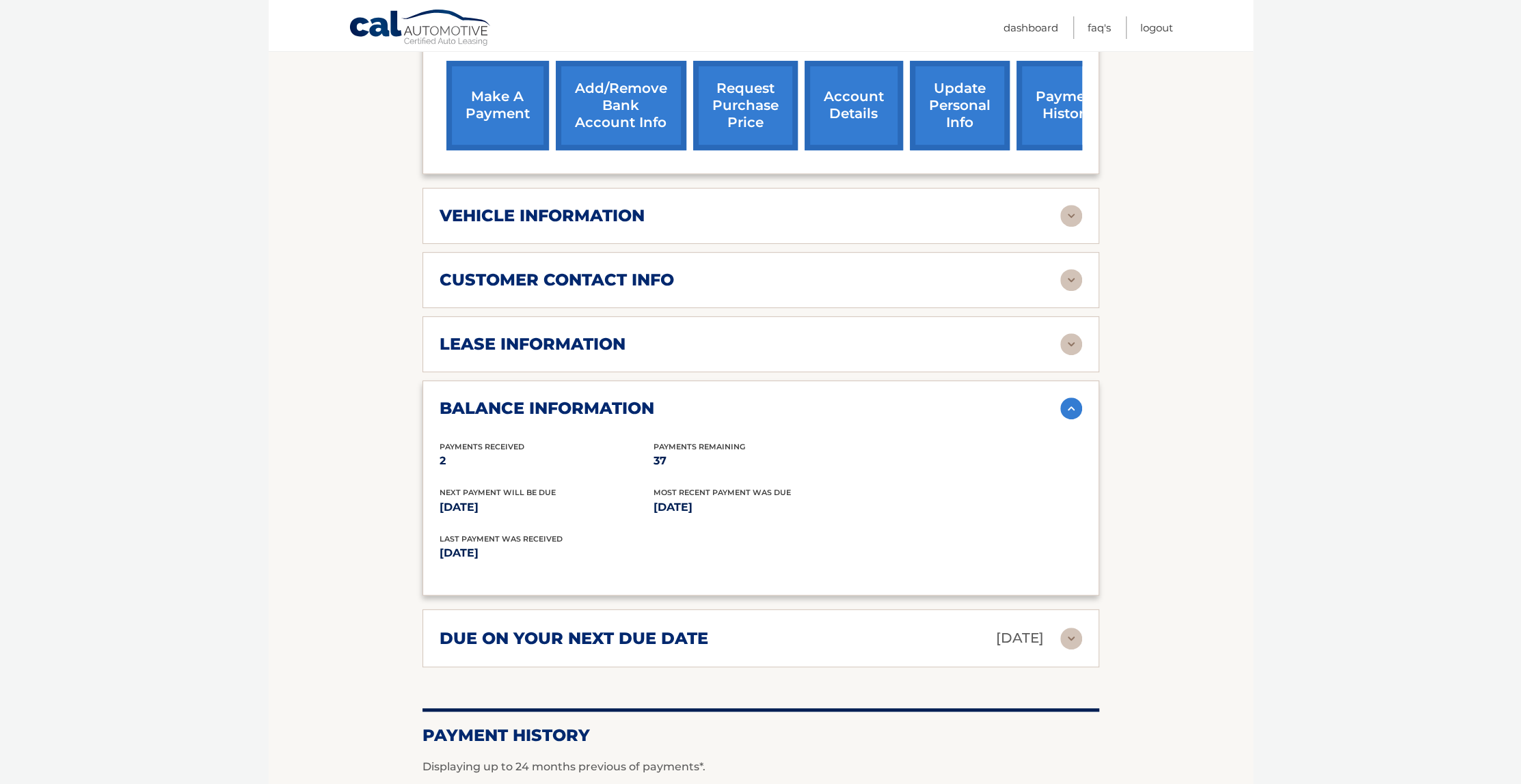
click at [1076, 633] on img at bounding box center [1071, 639] width 22 height 22
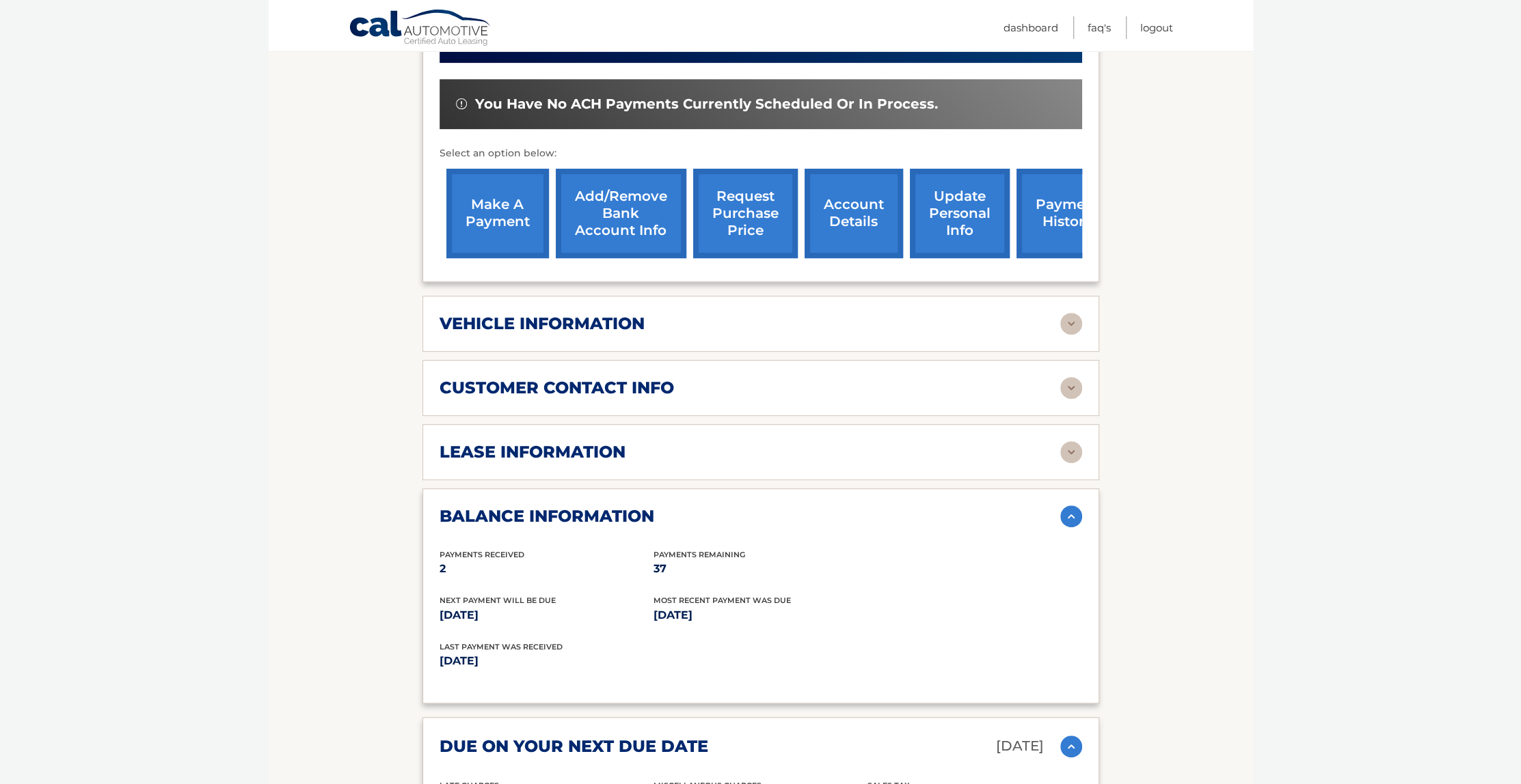
scroll to position [410, 0]
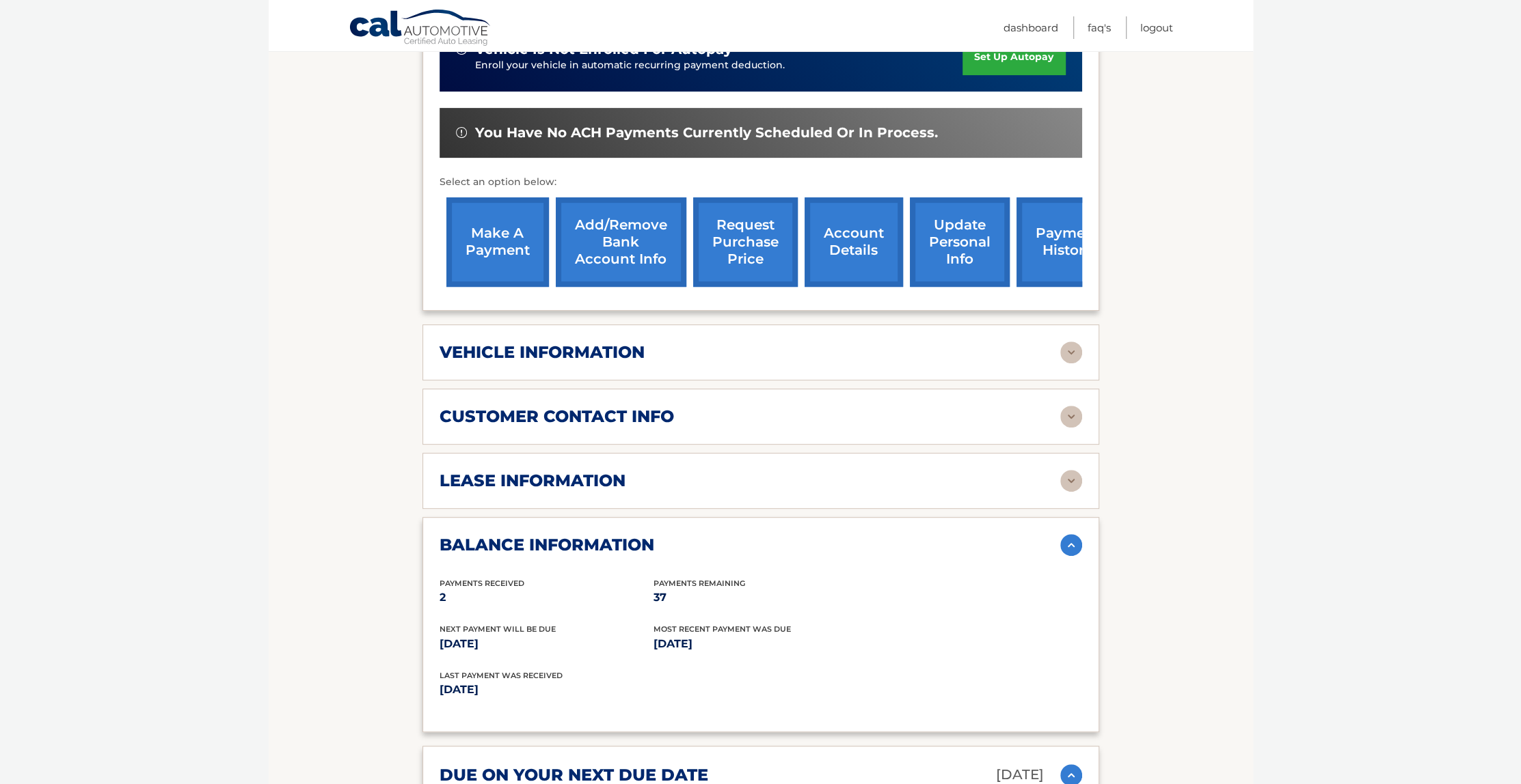
click at [1071, 480] on img at bounding box center [1071, 481] width 22 height 22
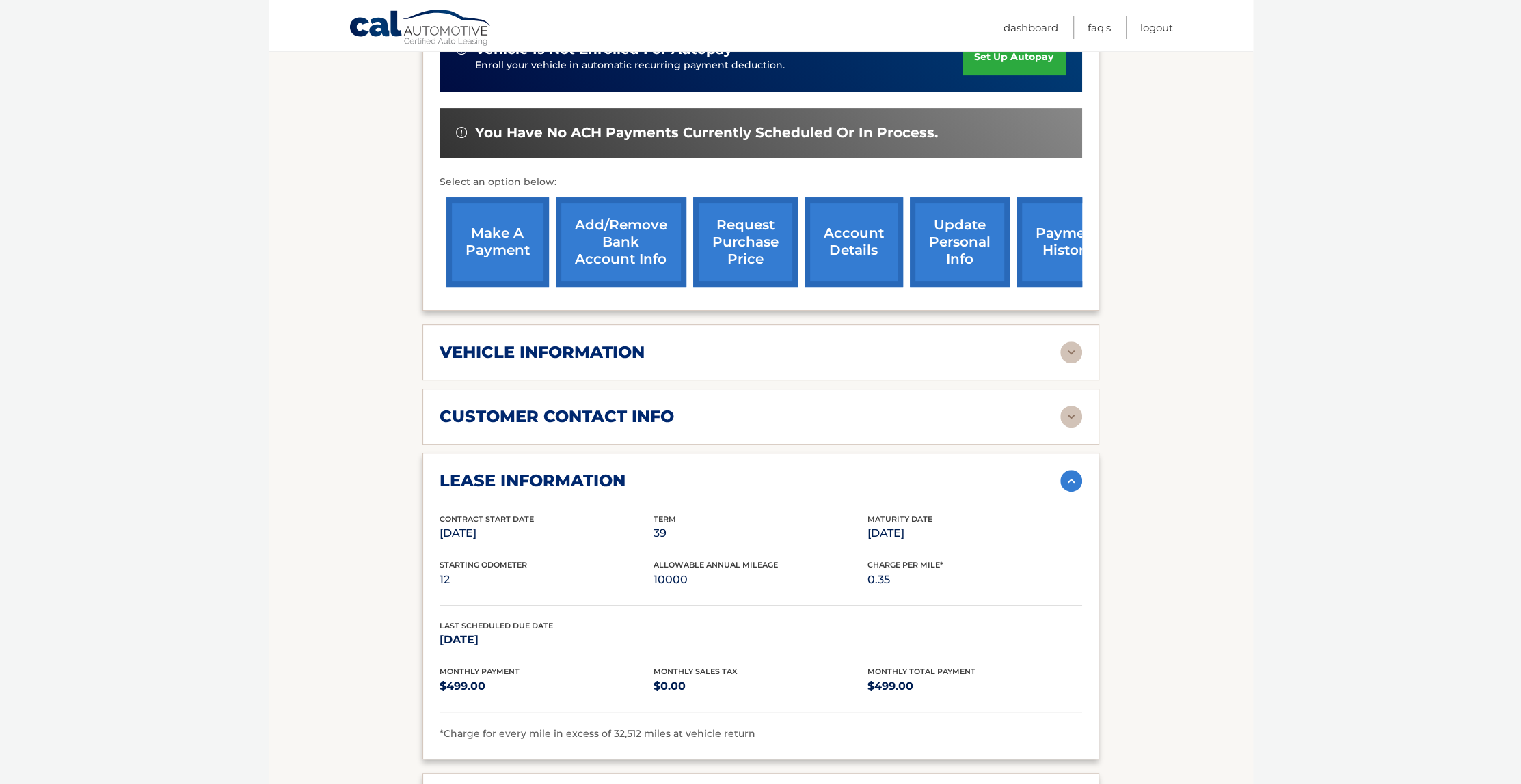
click at [1072, 347] on img at bounding box center [1071, 353] width 22 height 22
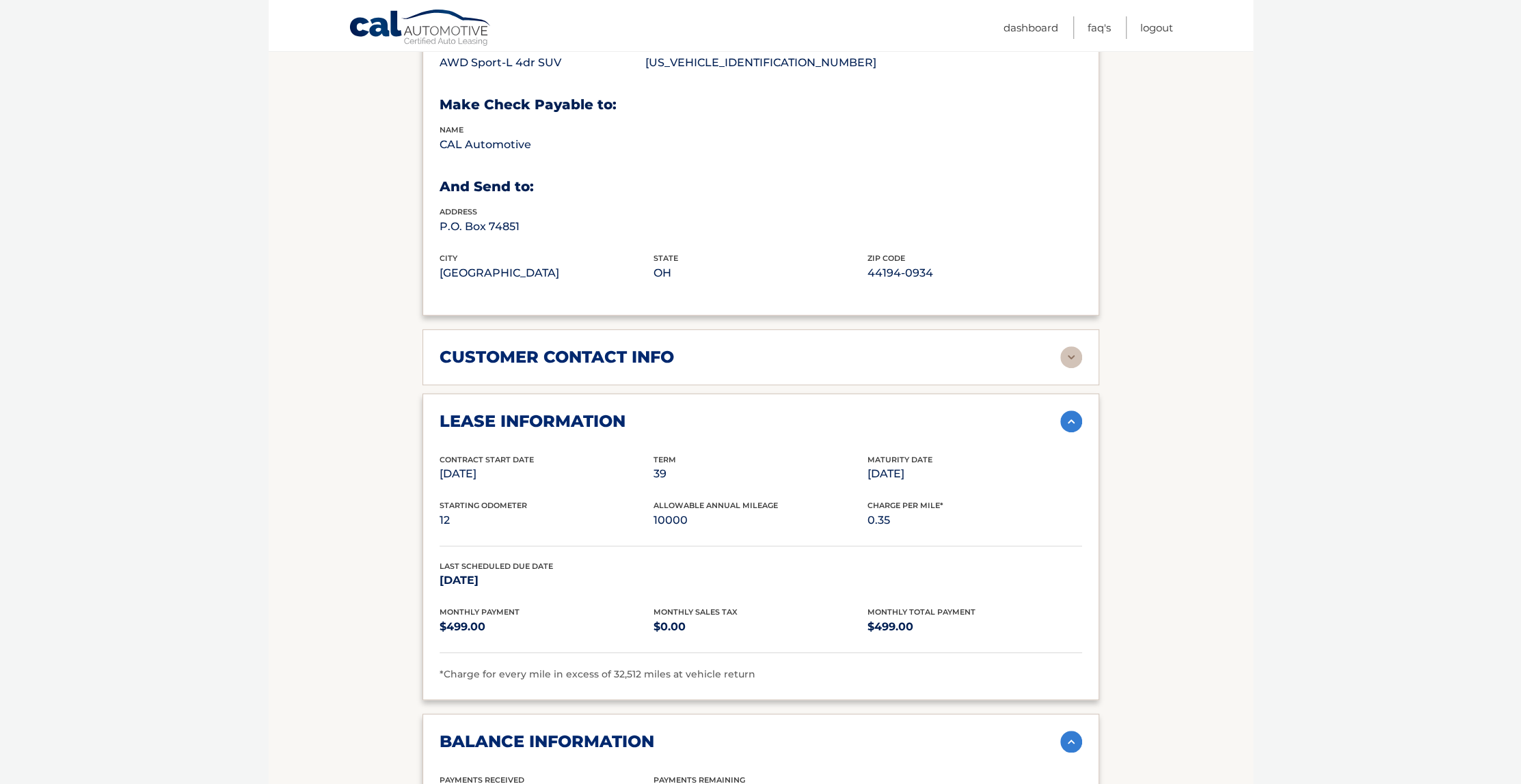
scroll to position [820, 0]
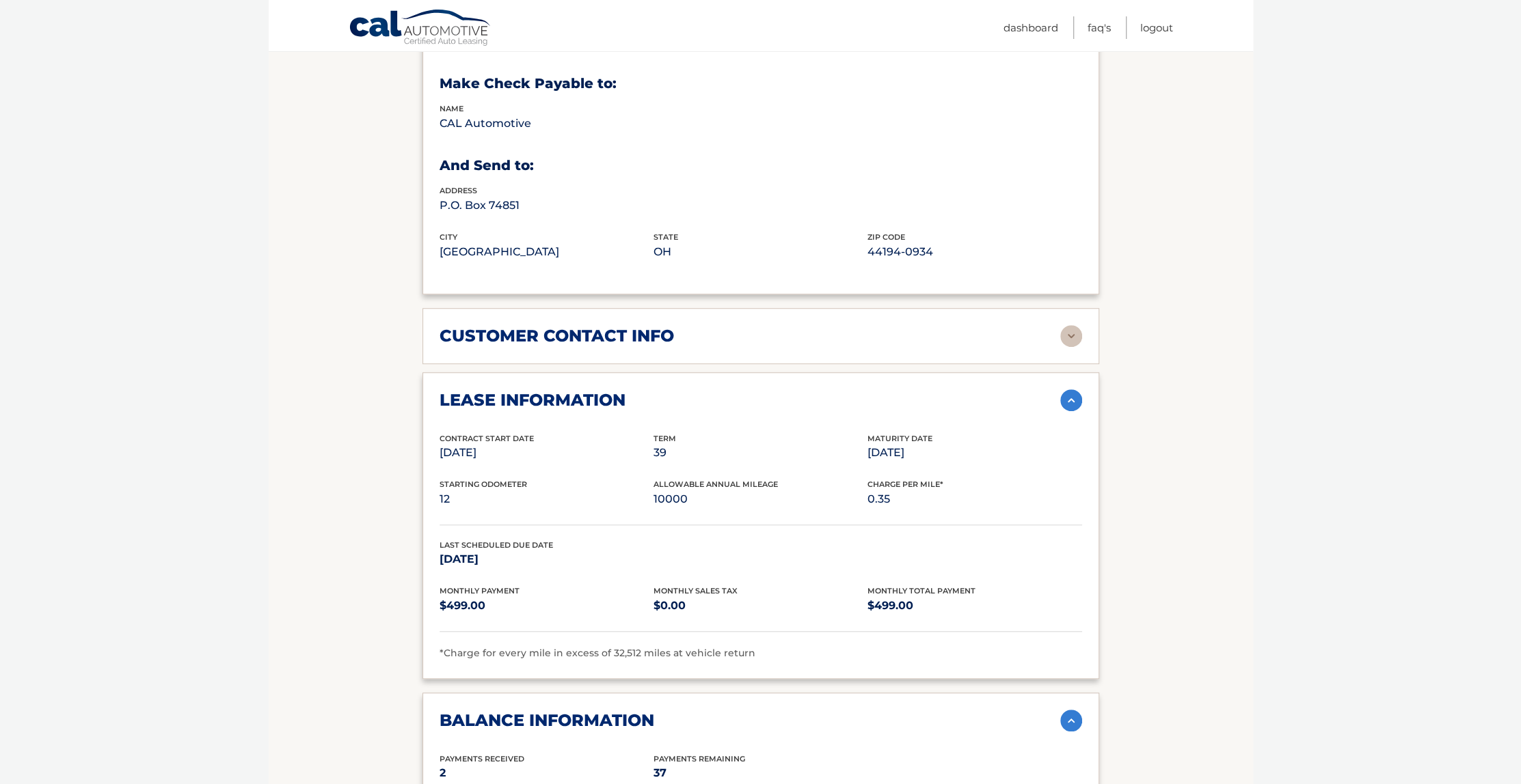
click at [1072, 337] on img at bounding box center [1071, 336] width 22 height 22
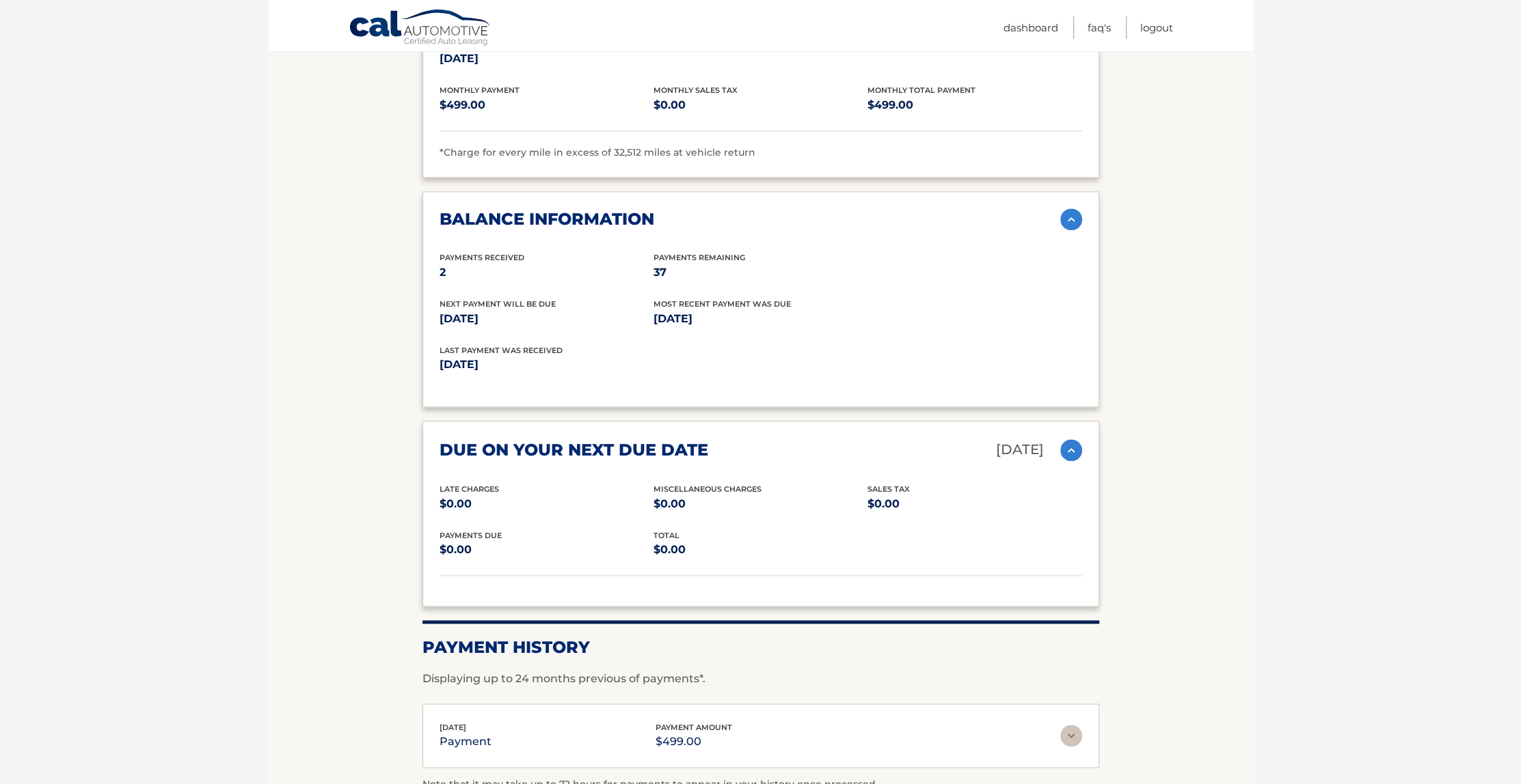
scroll to position [1640, 0]
